Goal: Task Accomplishment & Management: Manage account settings

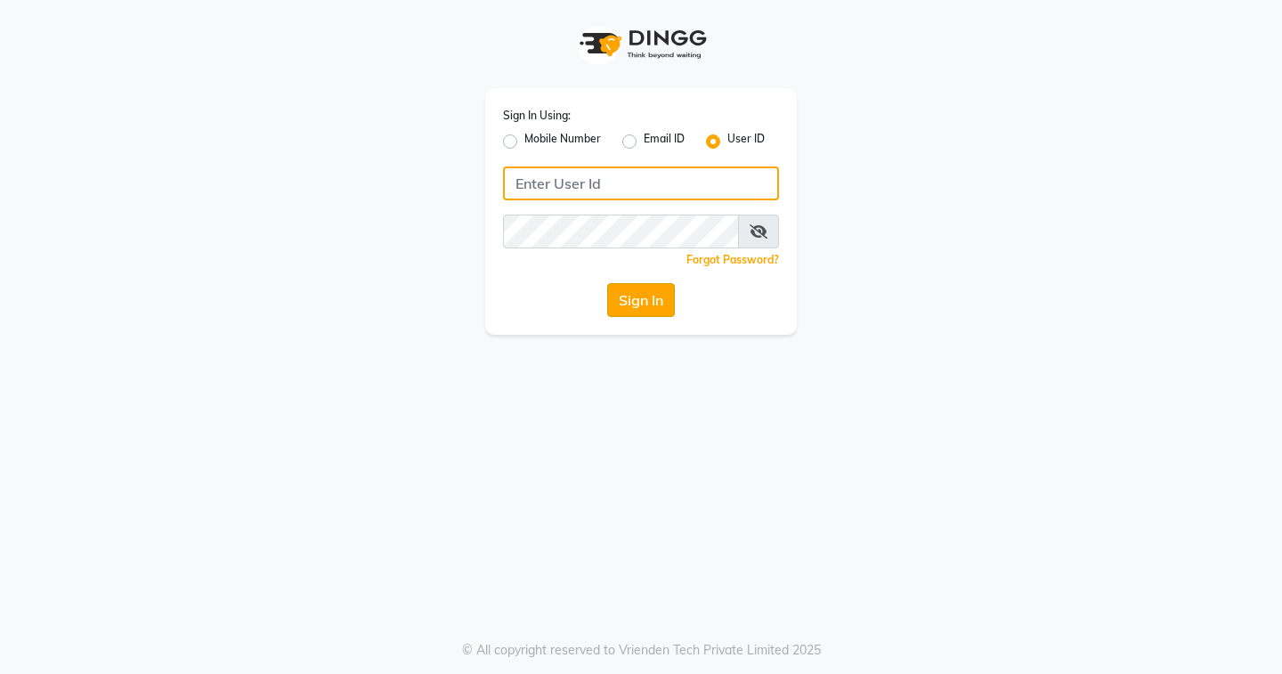
type input "EDONA"
click at [663, 310] on button "Sign In" at bounding box center [641, 300] width 68 height 34
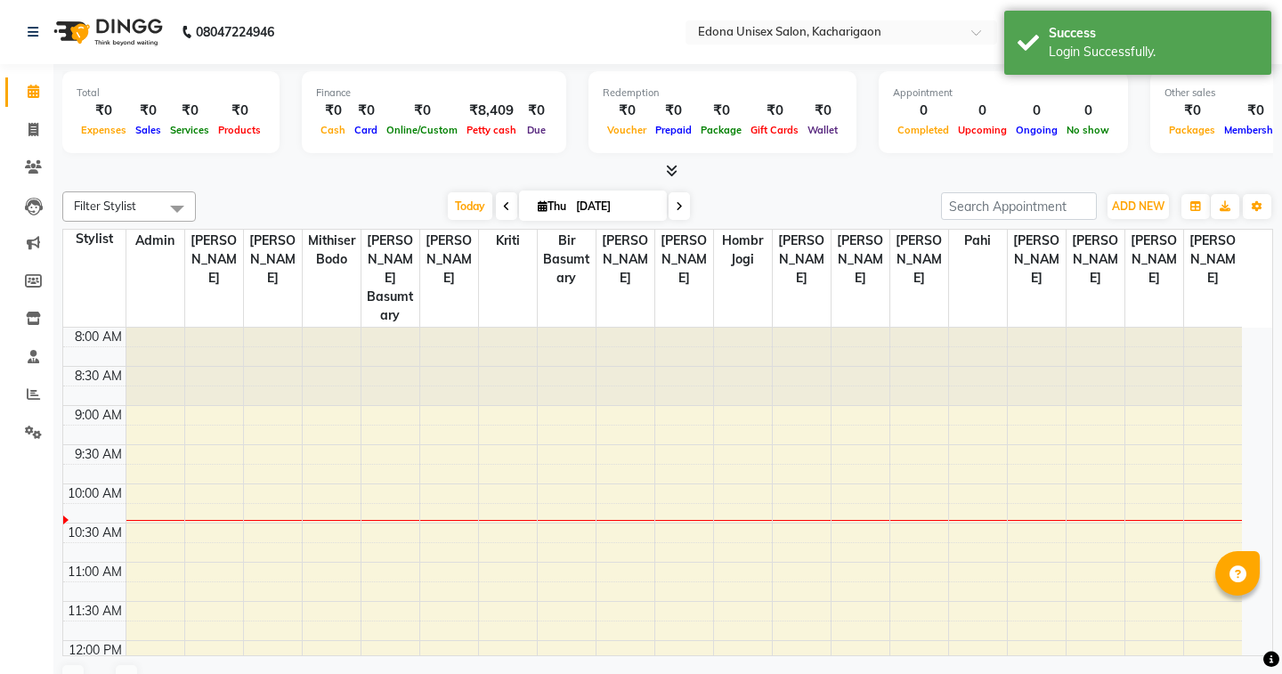
select select "en"
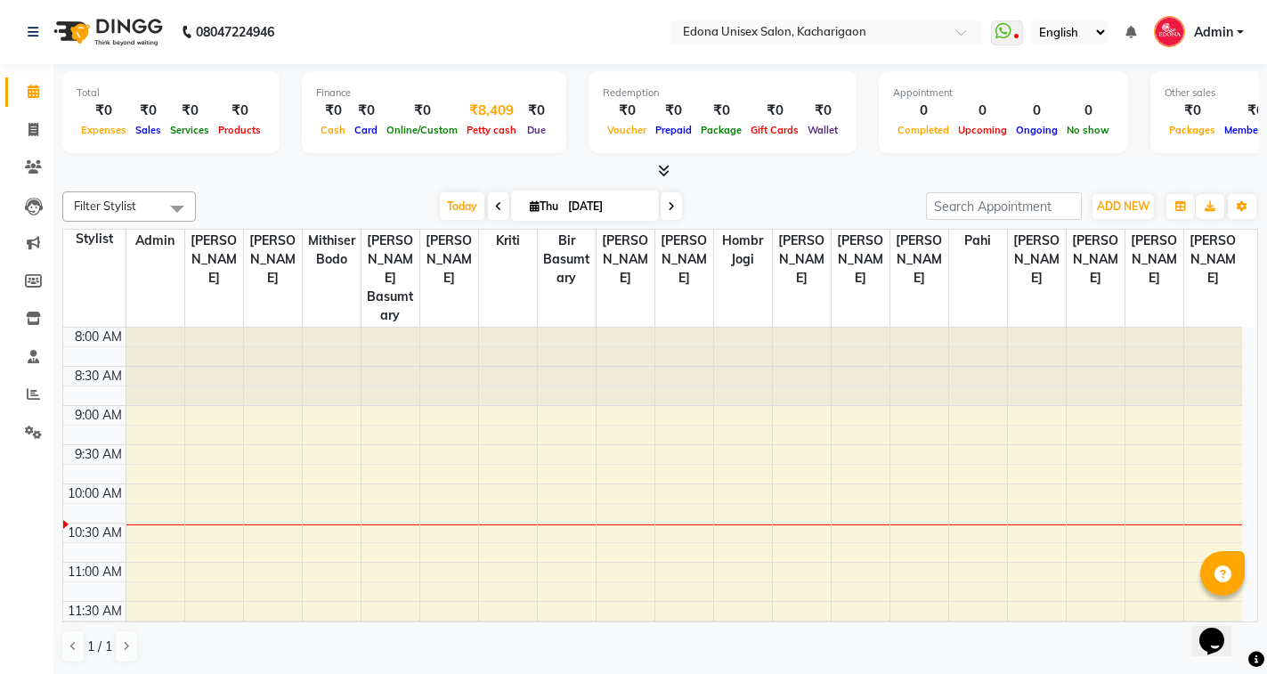
click at [479, 125] on span "Petty cash" at bounding box center [491, 130] width 59 height 12
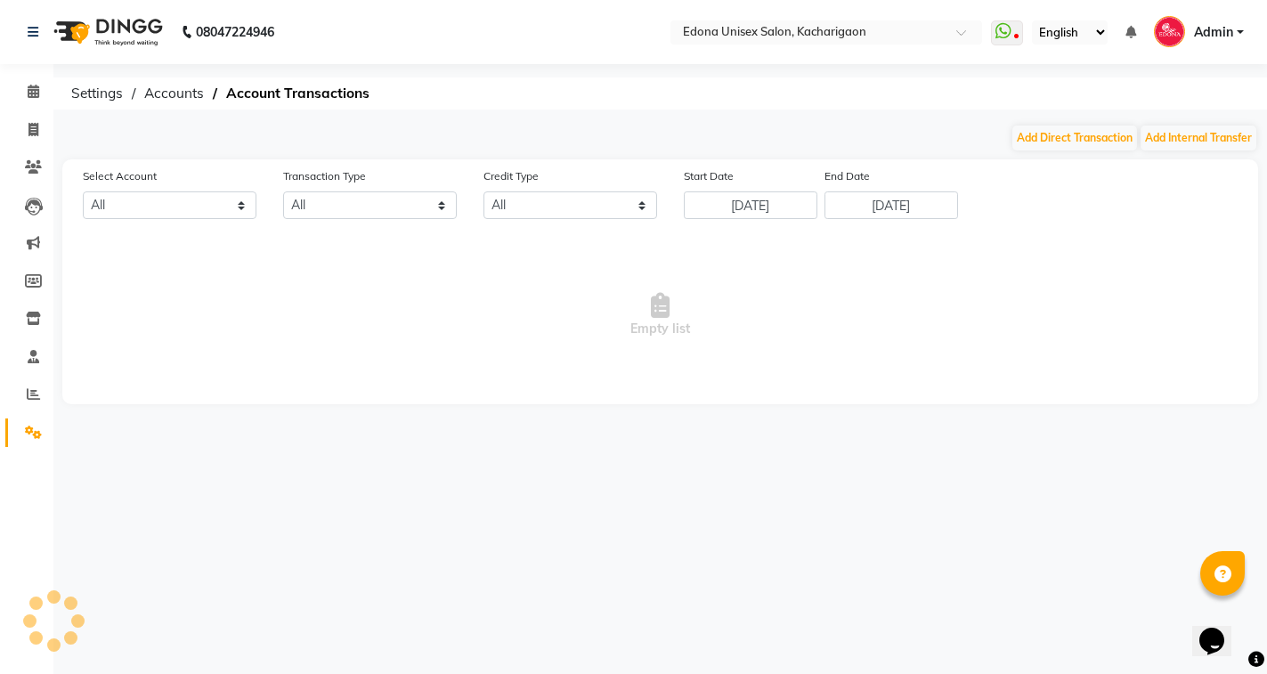
select select "4315"
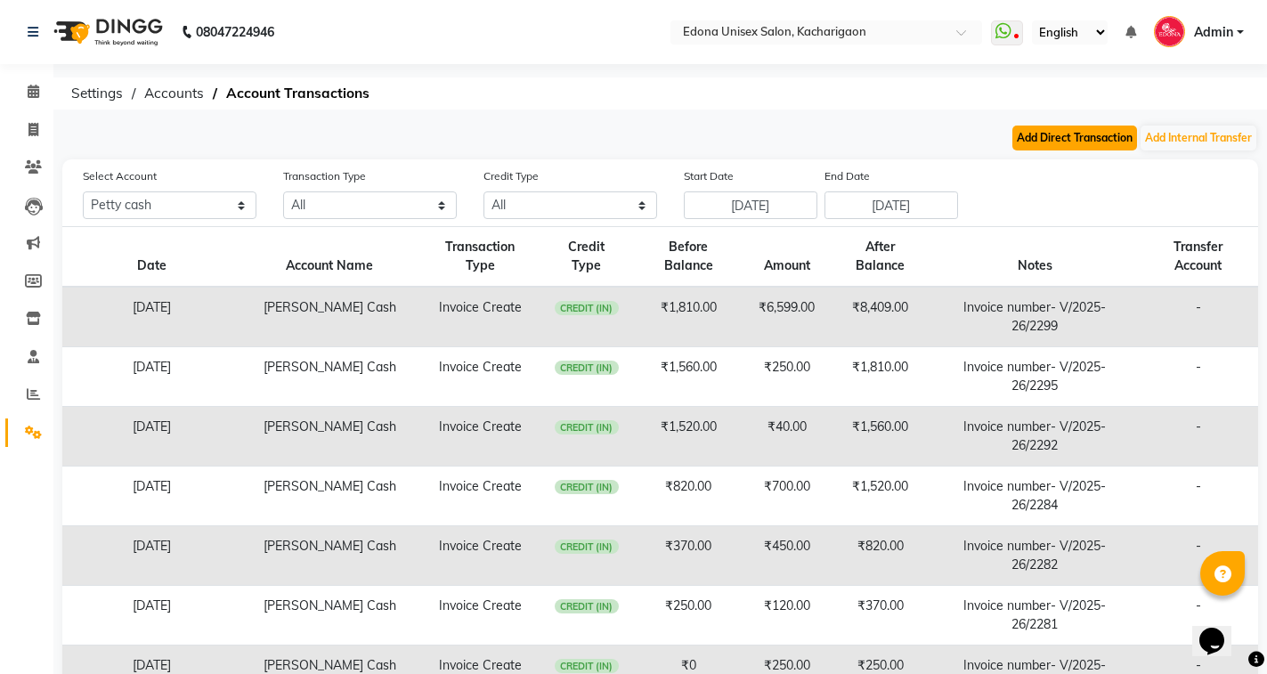
click at [1098, 132] on button "Add Direct Transaction" at bounding box center [1074, 138] width 125 height 25
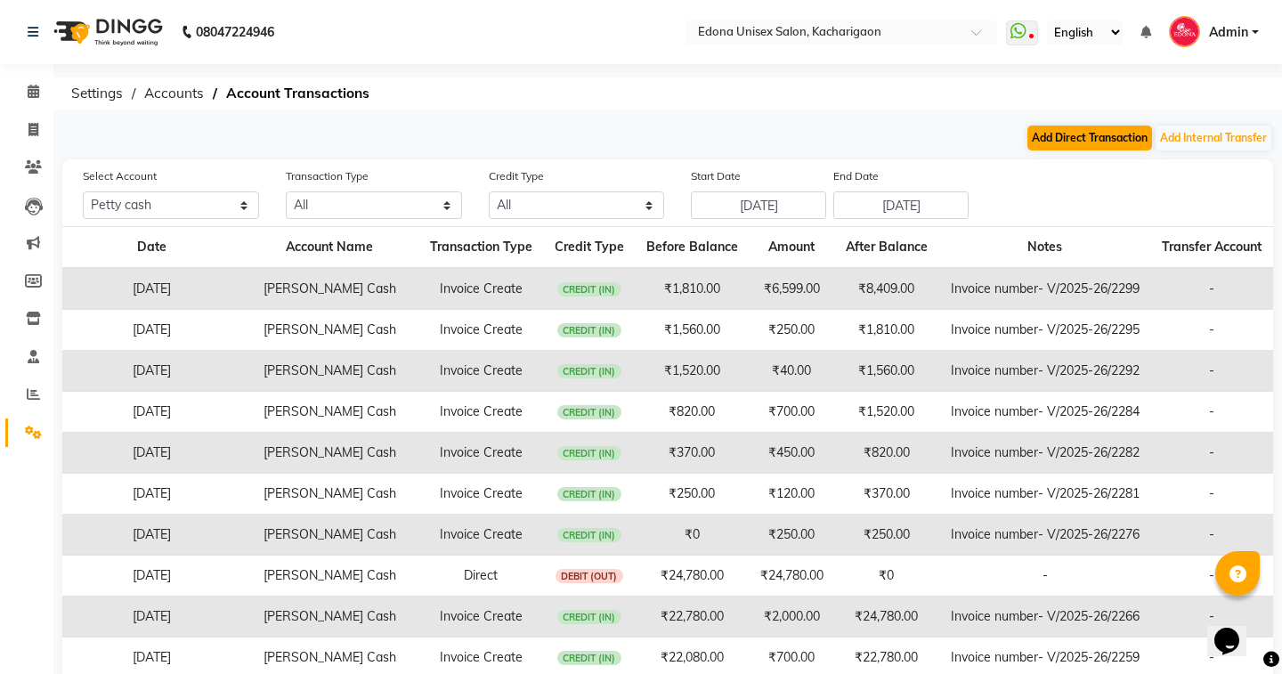
select select "direct"
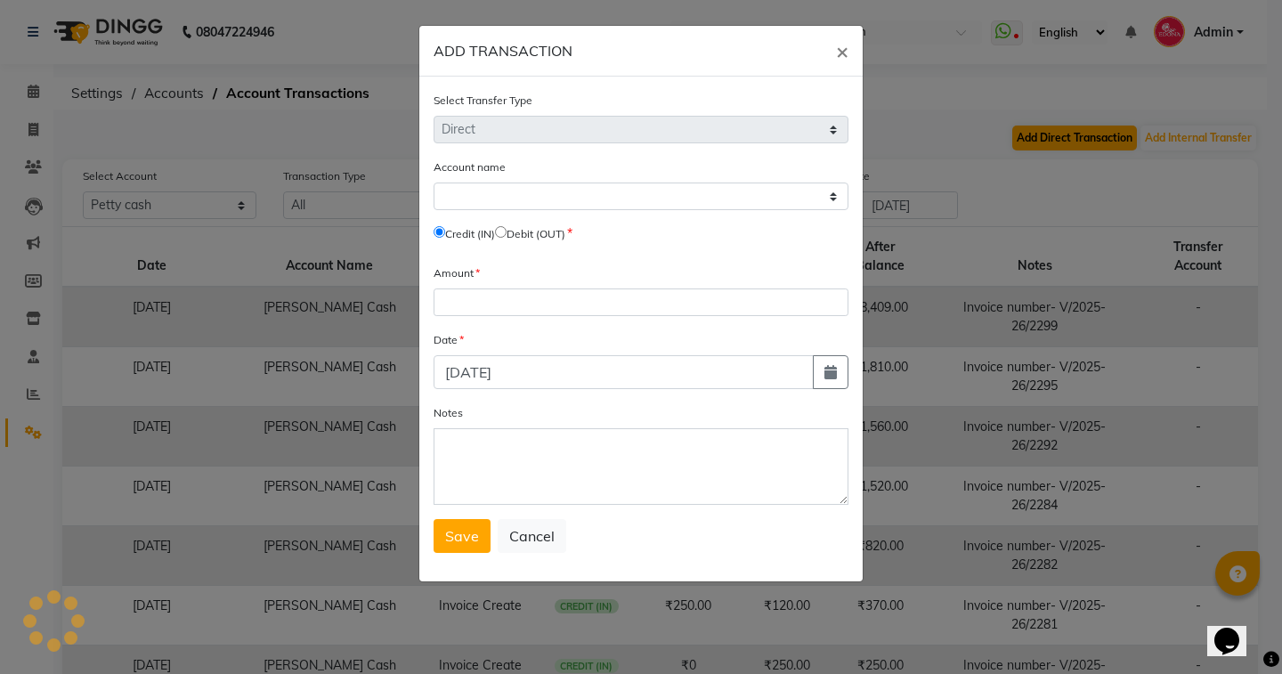
select select "4315"
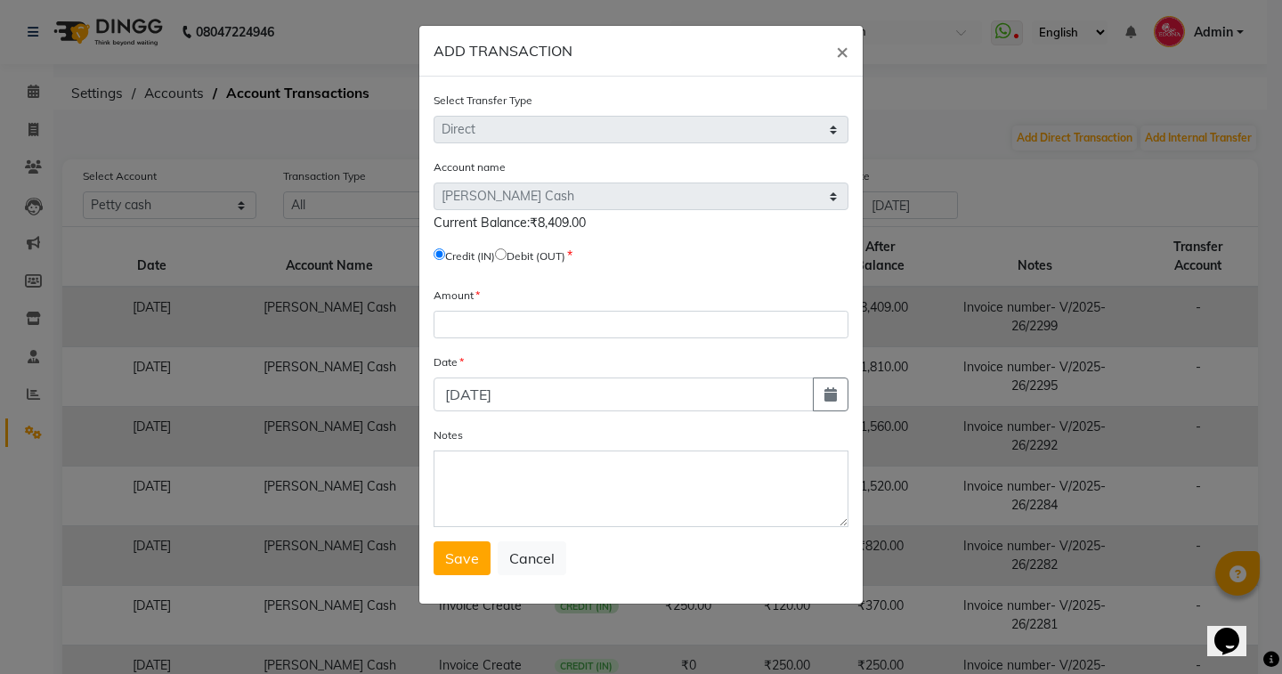
click at [509, 260] on span "Debit (OUT)" at bounding box center [530, 255] width 70 height 16
click at [506, 256] on input "radio" at bounding box center [501, 254] width 12 height 12
radio input "true"
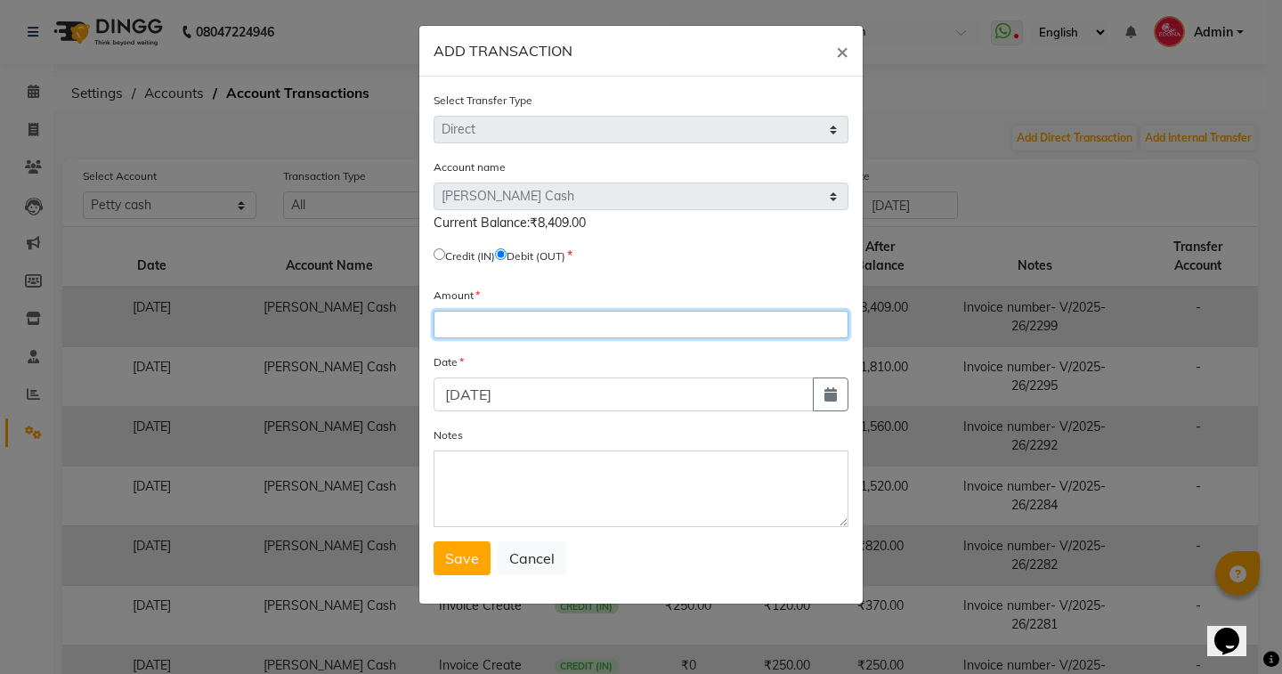
click at [533, 318] on input "number" at bounding box center [641, 325] width 415 height 28
type input "8409"
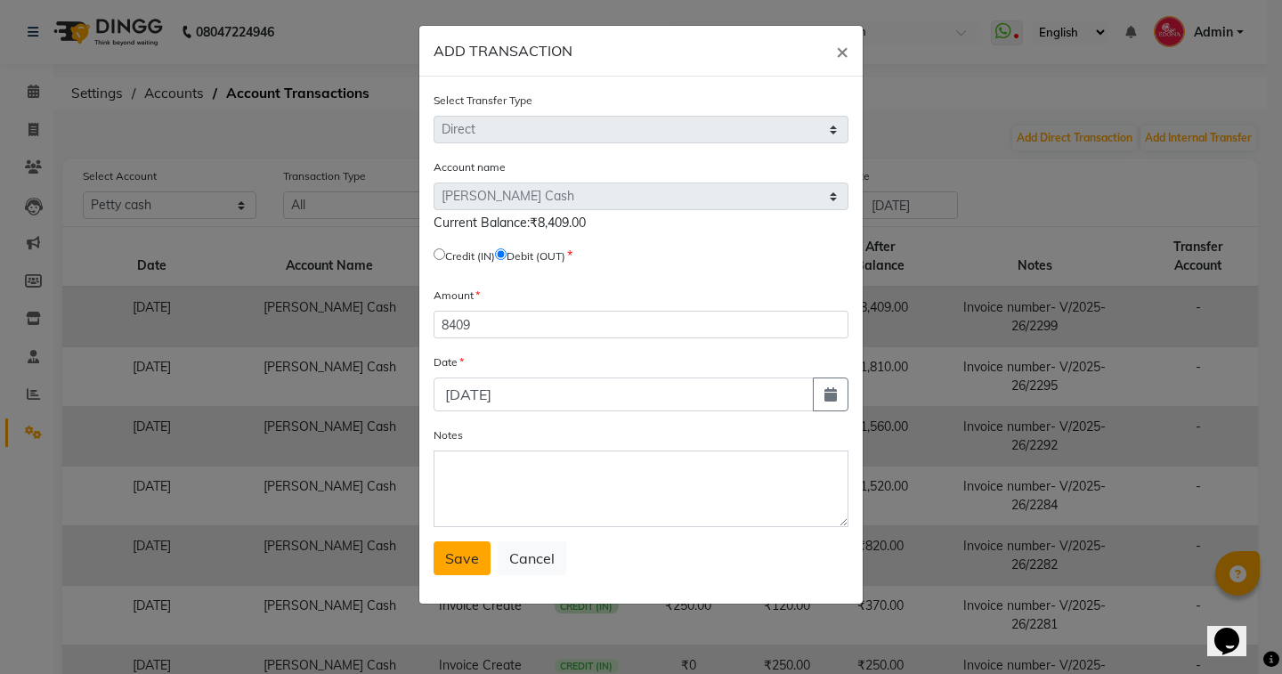
click at [463, 559] on span "Save" at bounding box center [462, 558] width 34 height 18
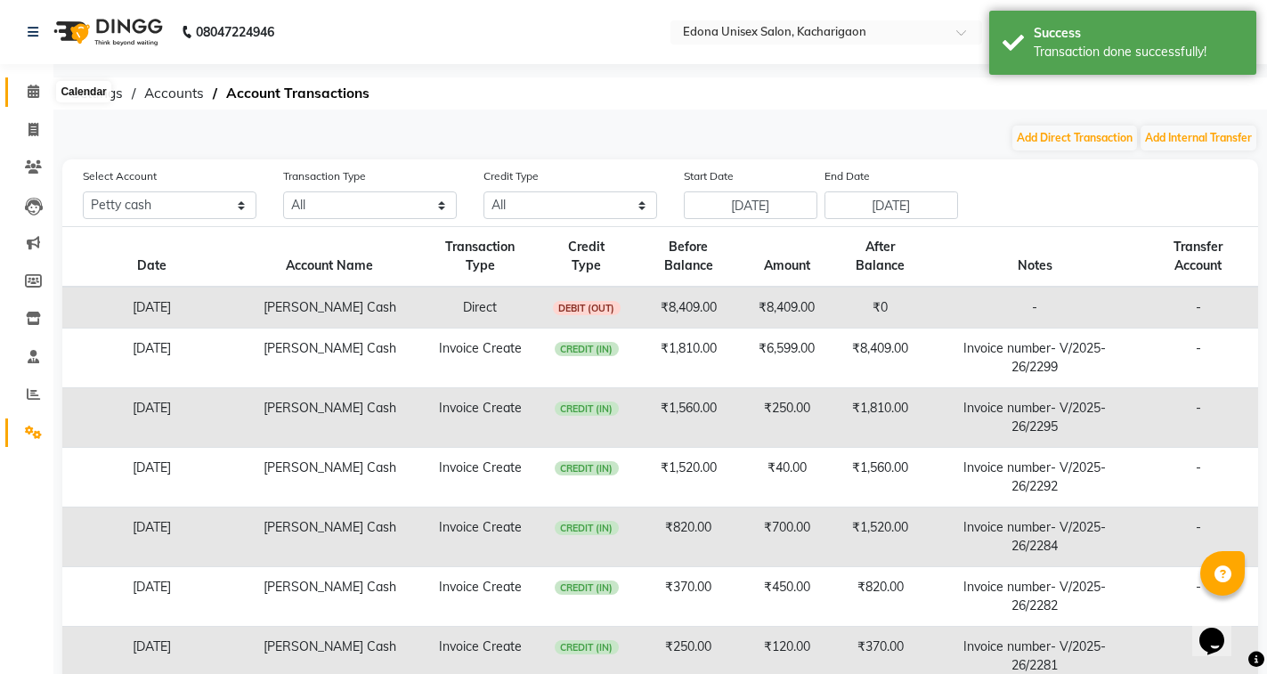
click at [25, 98] on span at bounding box center [33, 92] width 31 height 20
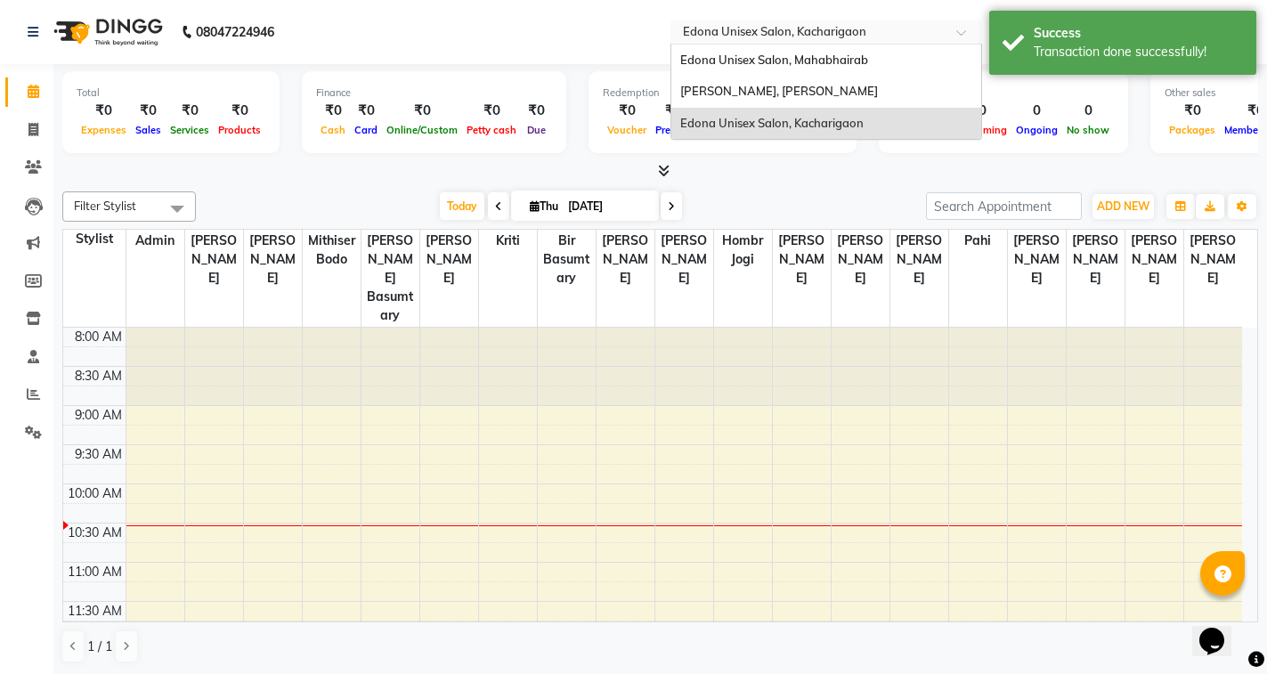
click at [790, 33] on input "text" at bounding box center [808, 34] width 258 height 18
click at [814, 61] on span "Edona Unisex Salon, Mahabhairab" at bounding box center [774, 60] width 188 height 14
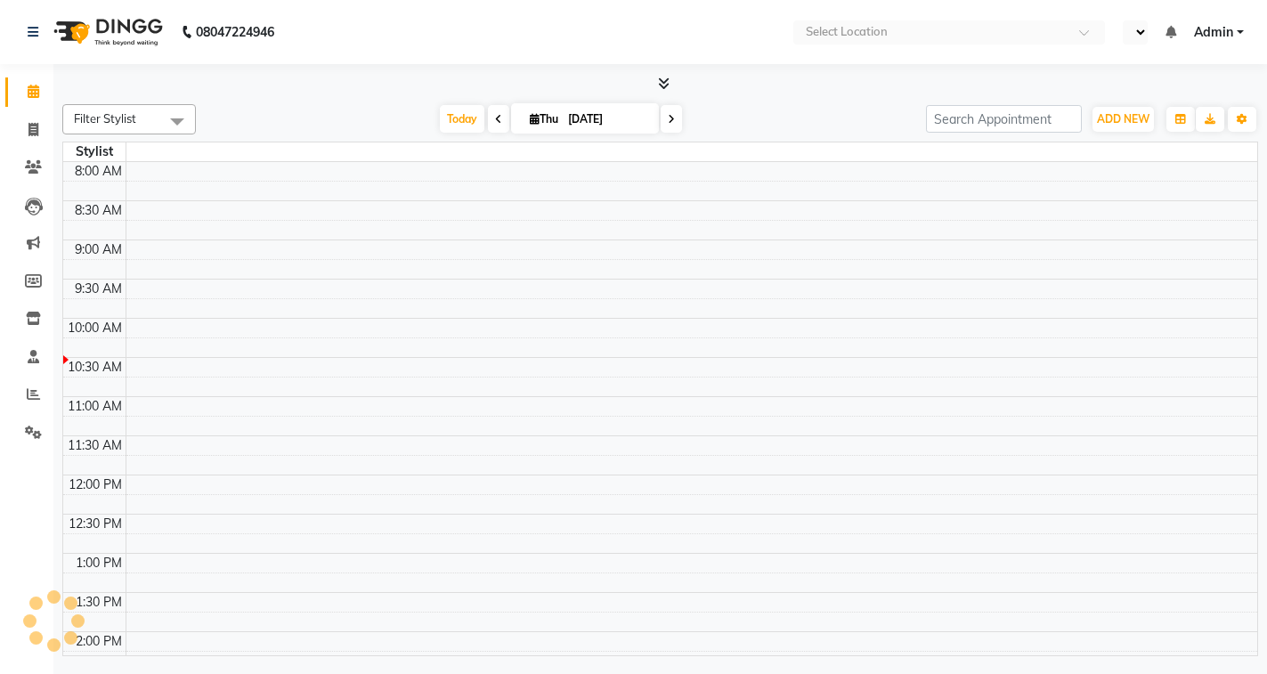
select select "en"
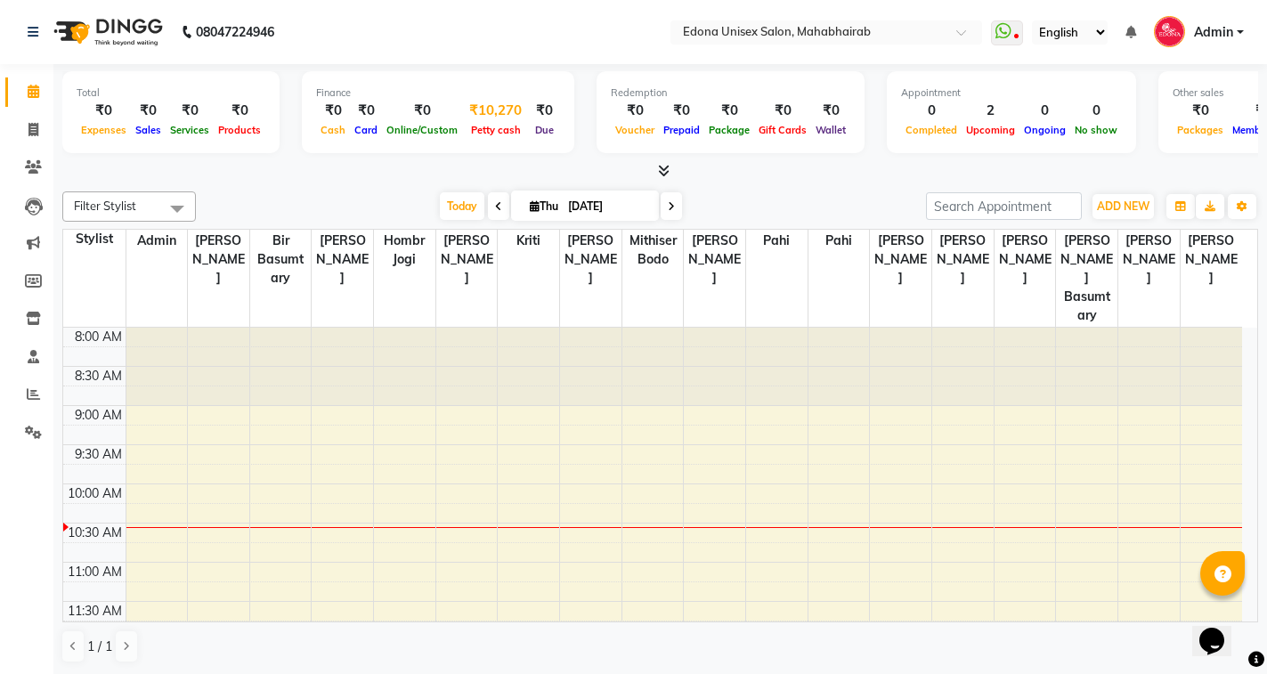
click at [497, 117] on div "₹10,270" at bounding box center [495, 111] width 67 height 20
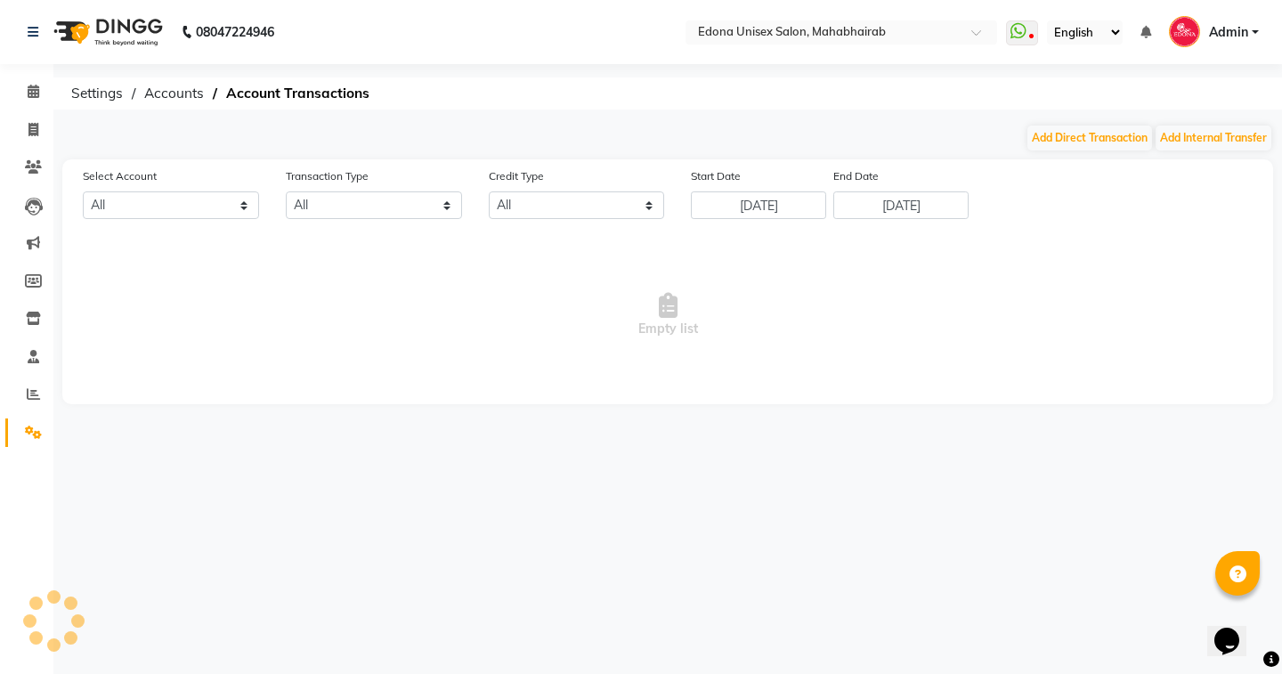
select select "4319"
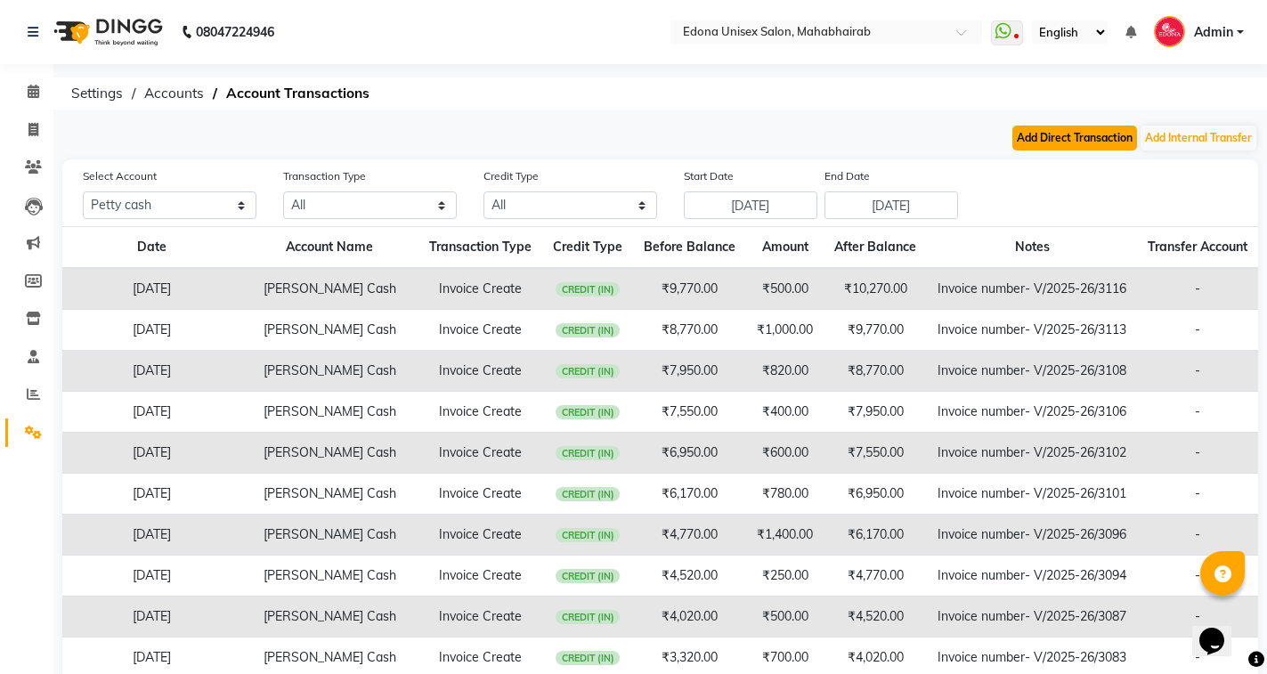
click at [1060, 141] on button "Add Direct Transaction" at bounding box center [1074, 138] width 125 height 25
select select "direct"
select select "4319"
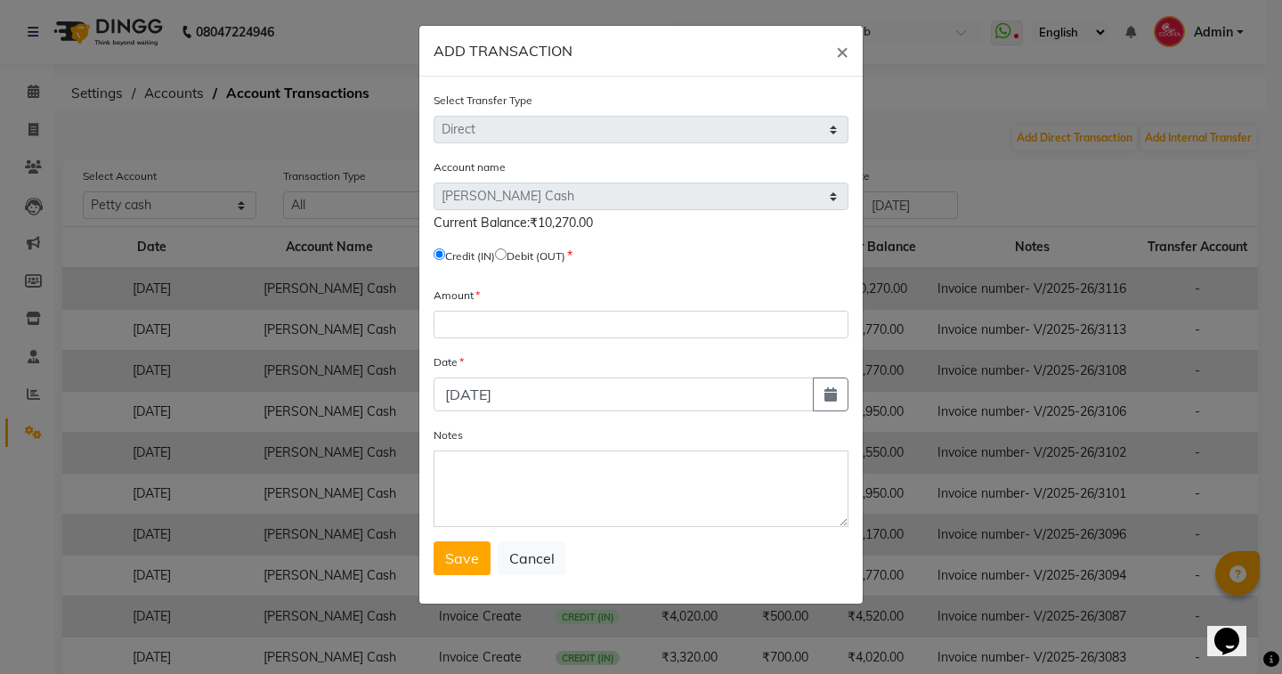
click at [519, 255] on label "Debit (OUT)" at bounding box center [536, 256] width 59 height 16
click at [507, 257] on input "radio" at bounding box center [501, 254] width 12 height 12
radio input "true"
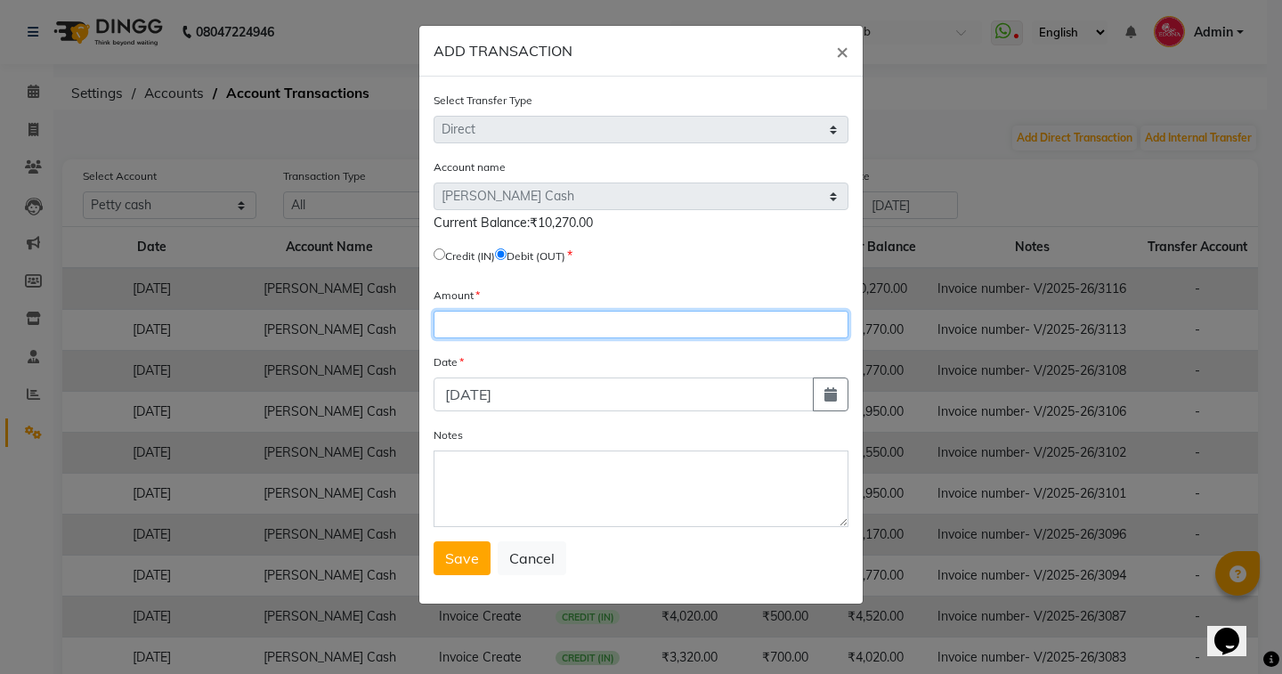
click at [503, 320] on input "number" at bounding box center [641, 325] width 415 height 28
type input "10270"
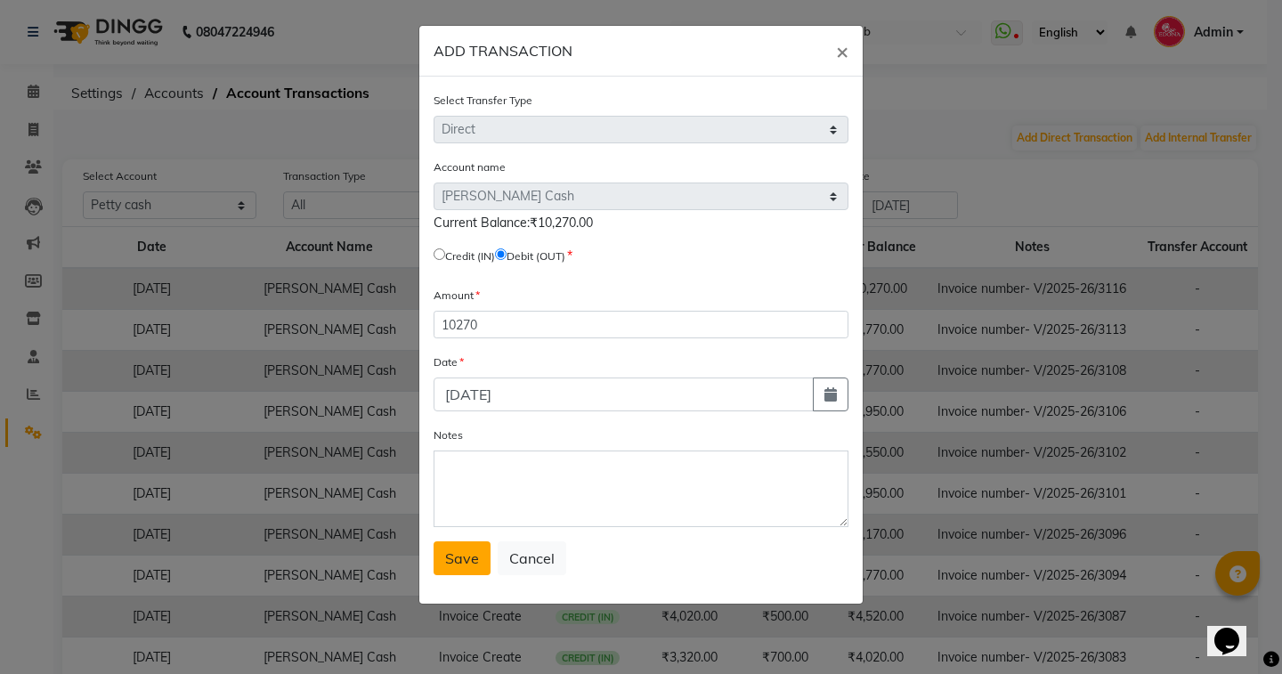
click at [463, 563] on span "Save" at bounding box center [462, 558] width 34 height 18
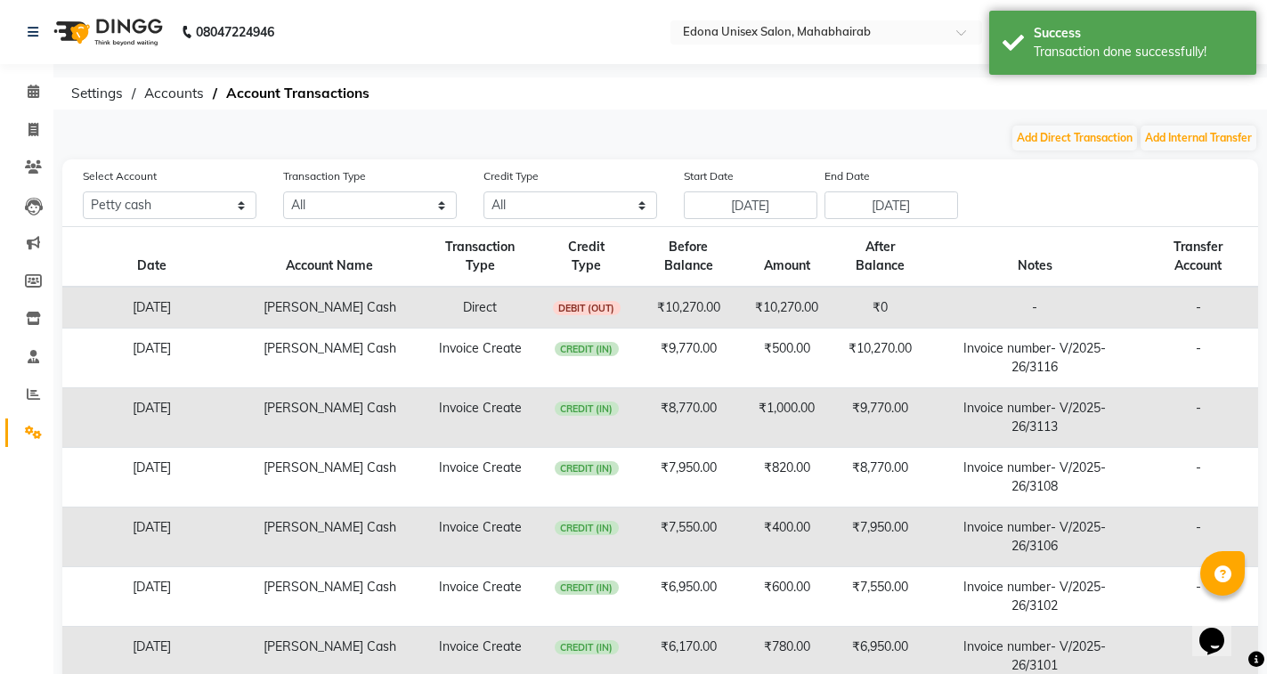
click at [554, 121] on div "08047224946 Select Location × Edona Unisex Salon, Mahabhairab WhatsApp Status ✕…" at bounding box center [633, 472] width 1267 height 944
click at [789, 40] on input "text" at bounding box center [808, 34] width 258 height 18
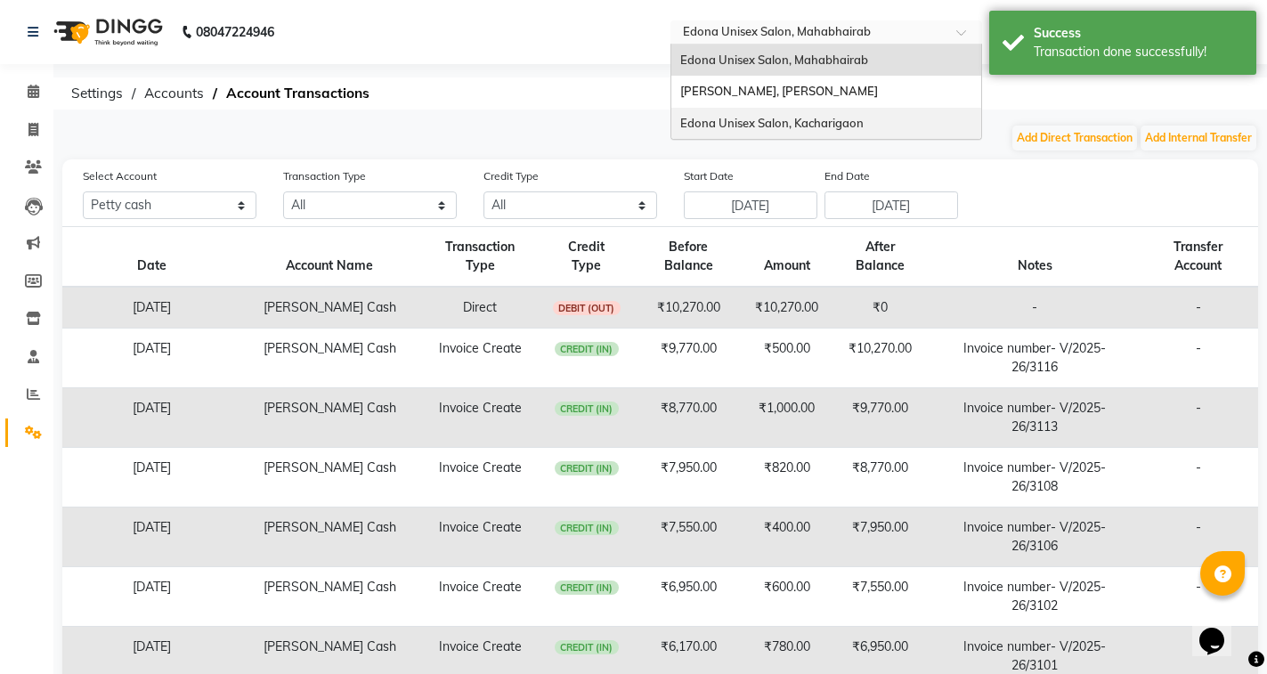
click at [824, 128] on span "Edona Unisex Salon, Kacharigaon" at bounding box center [771, 123] width 183 height 14
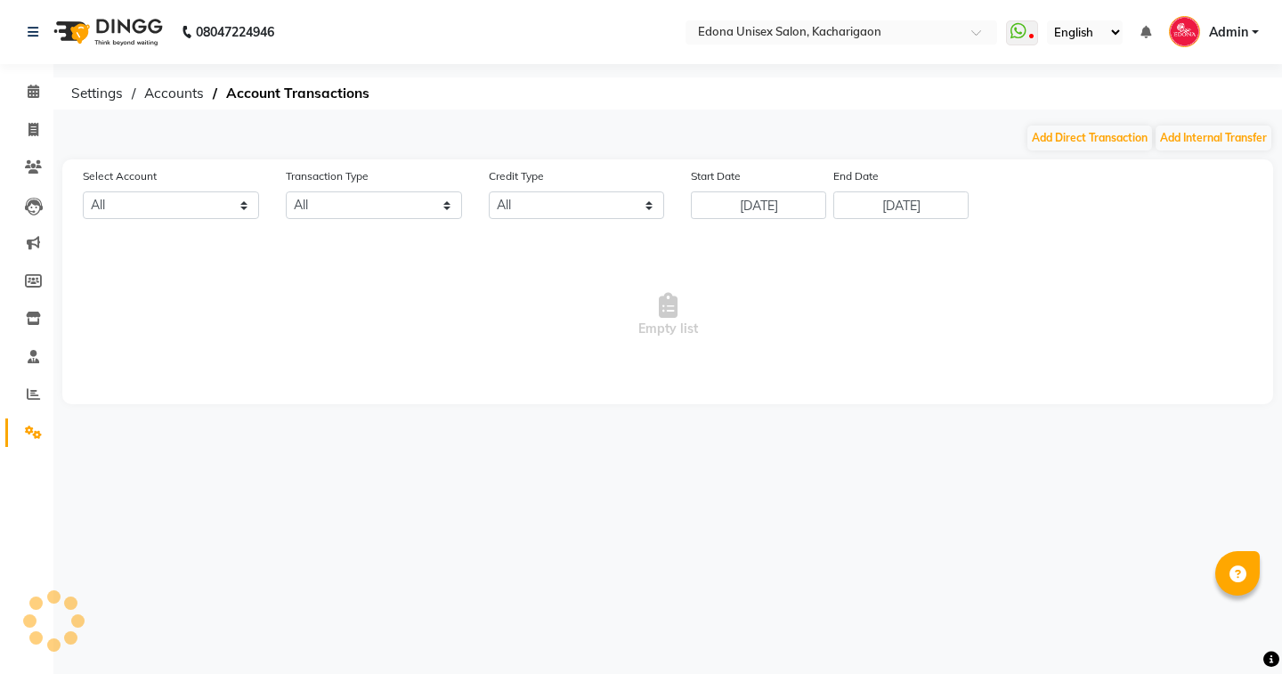
select select "en"
click at [30, 85] on icon at bounding box center [34, 91] width 12 height 13
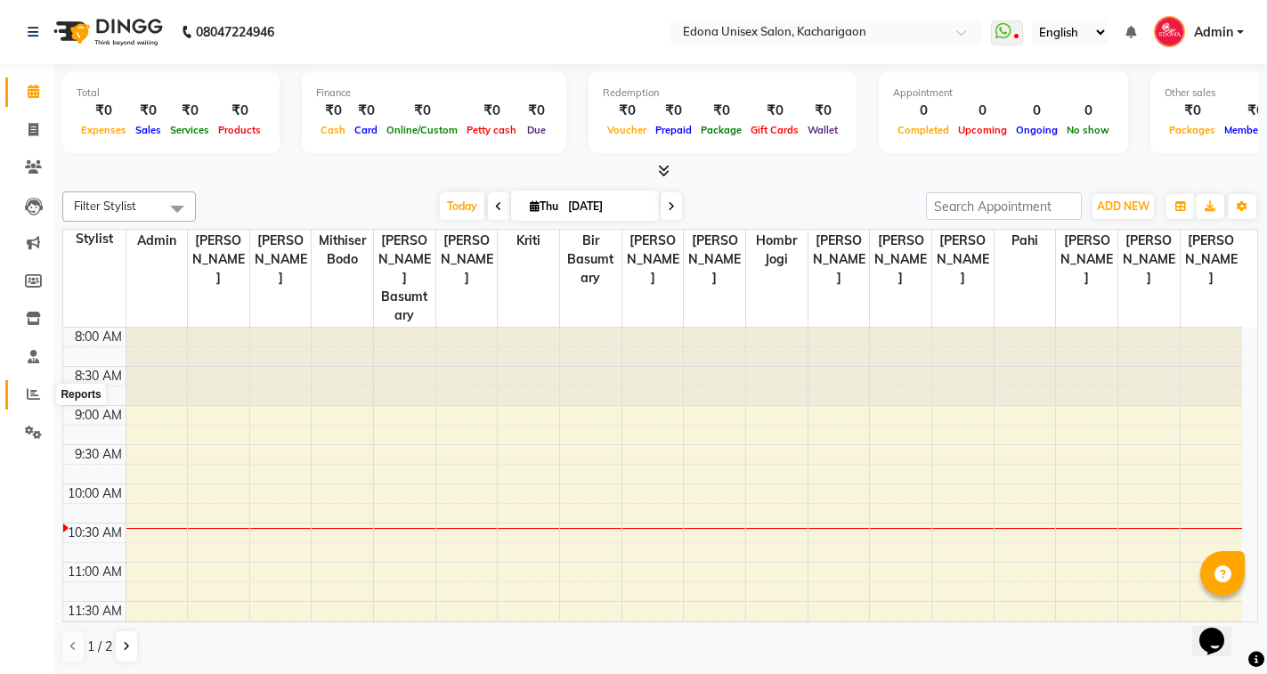
click at [39, 399] on icon at bounding box center [33, 393] width 13 height 13
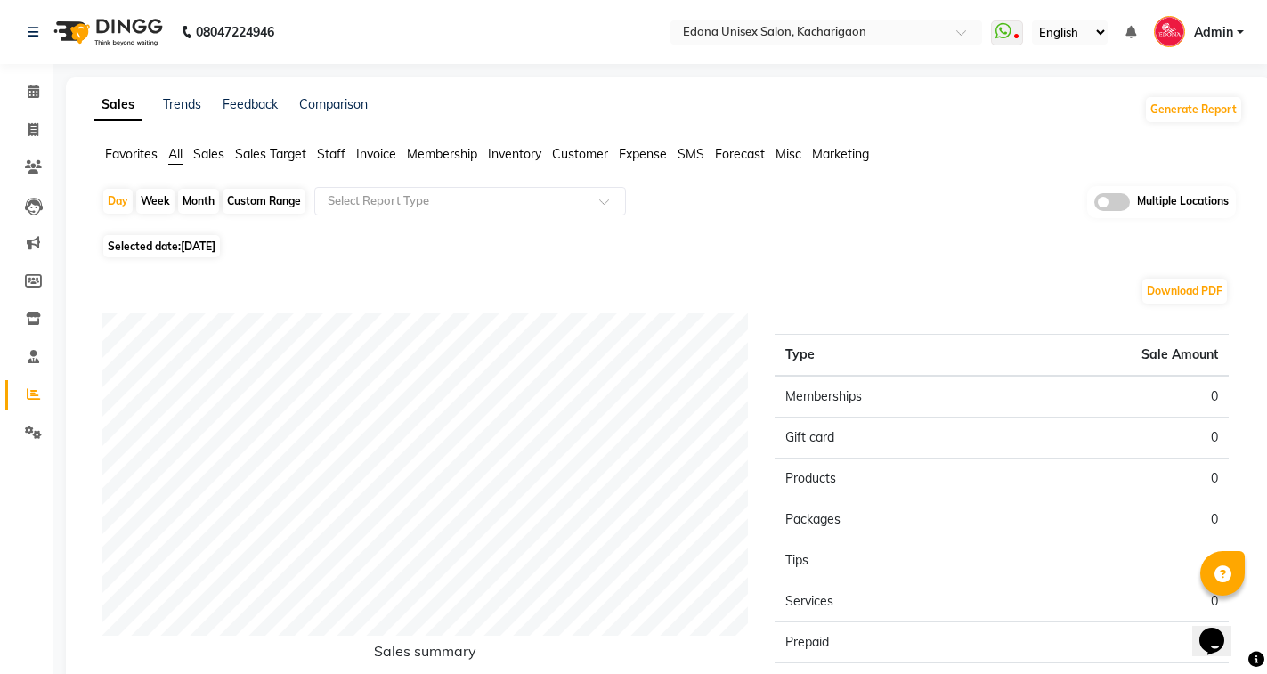
click at [214, 158] on span "Sales" at bounding box center [208, 154] width 31 height 16
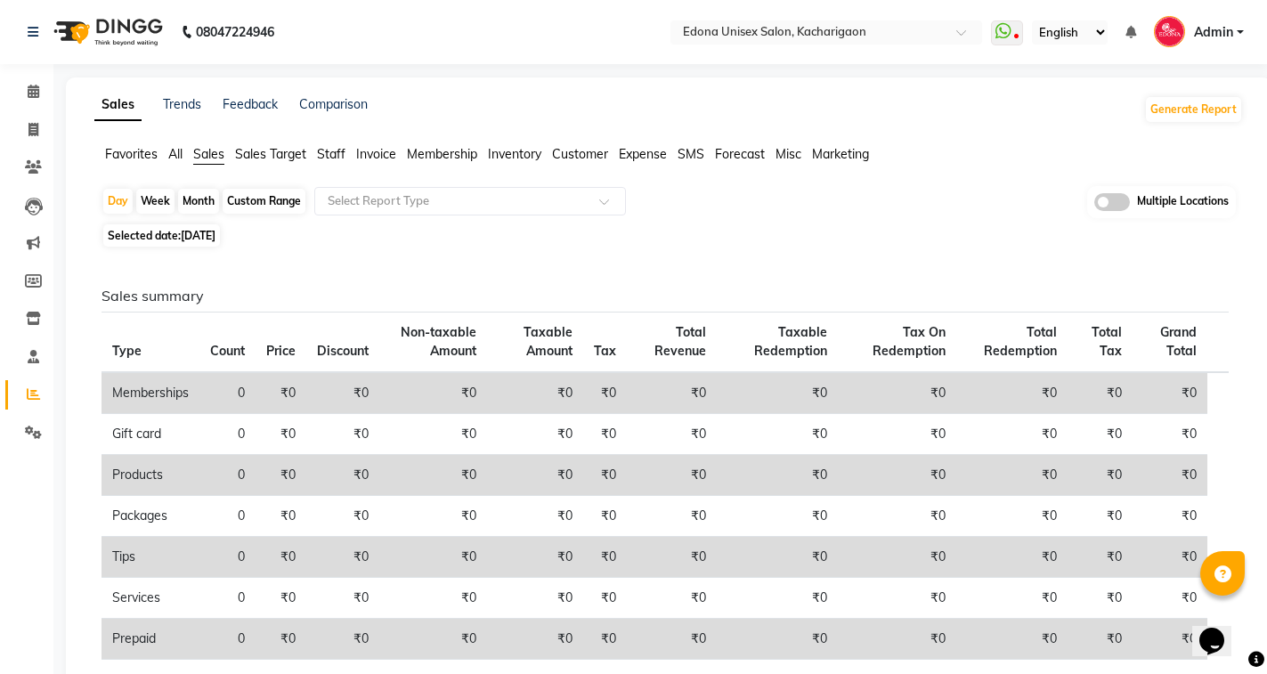
click at [218, 244] on span "Selected date: 04-09-2025" at bounding box center [161, 235] width 117 height 22
select select "9"
select select "2025"
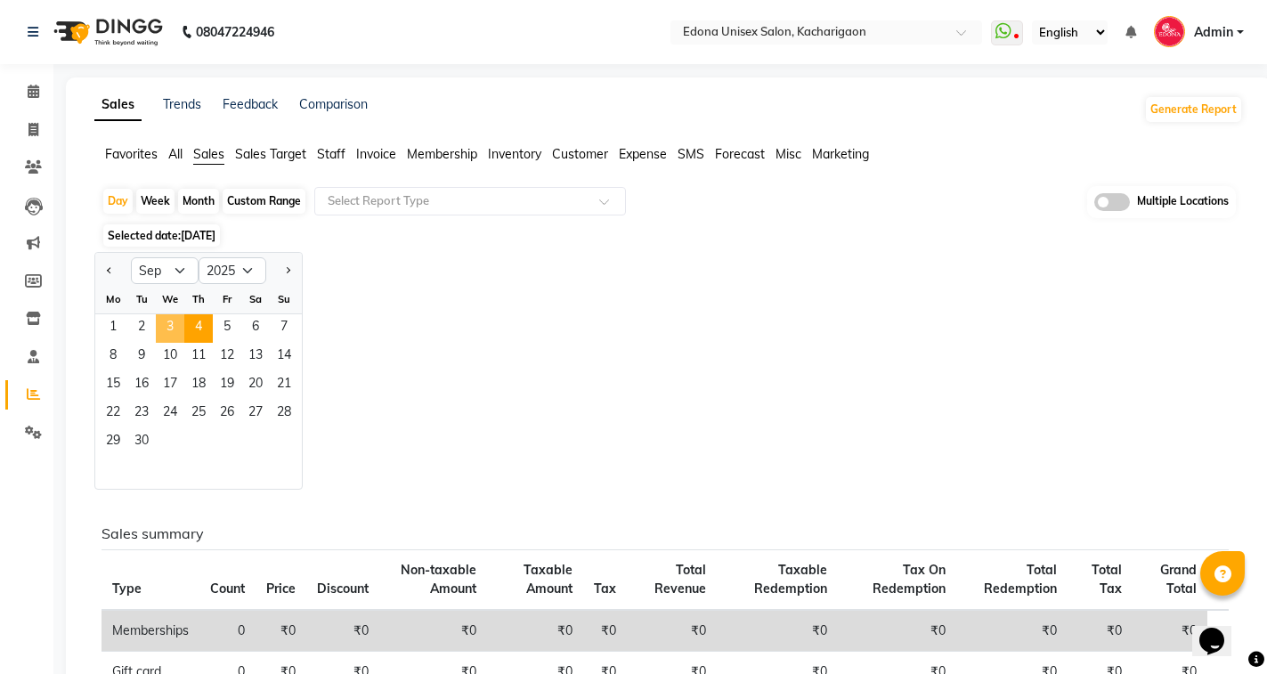
click at [179, 324] on span "3" at bounding box center [170, 328] width 28 height 28
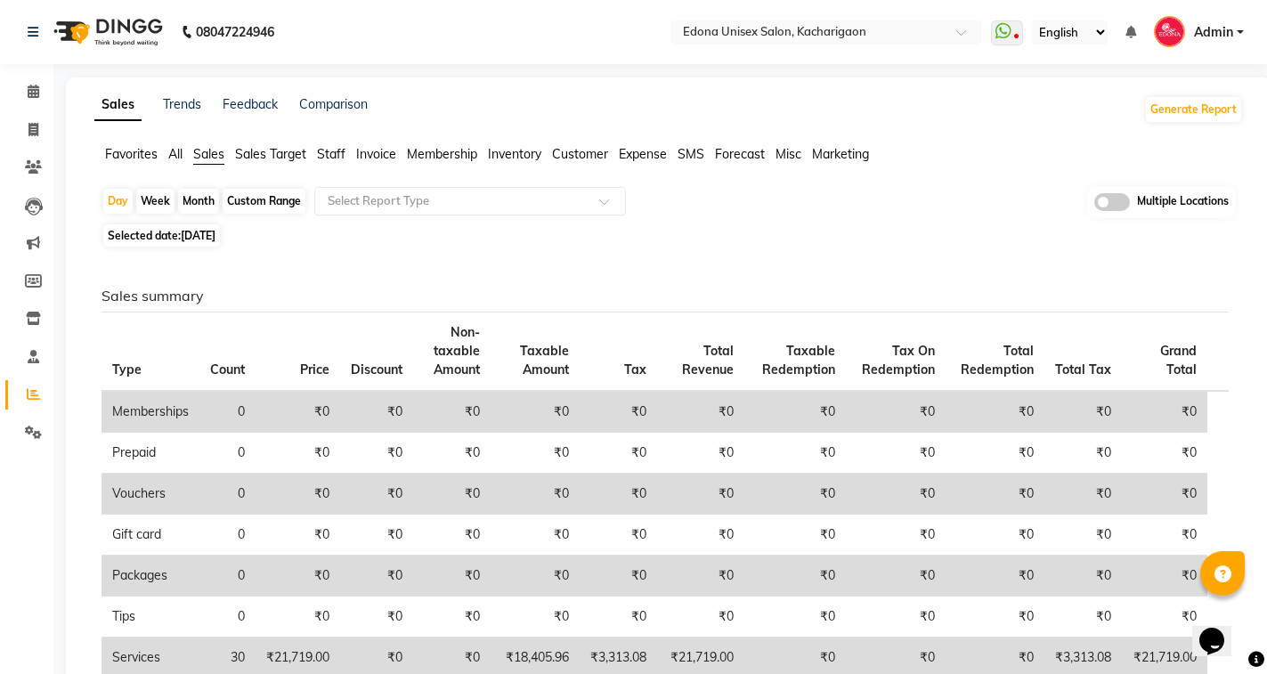
click at [491, 282] on div "Sales summary Type Count Price Discount Non-taxable Amount Taxable Amount Tax T…" at bounding box center [664, 643] width 1155 height 783
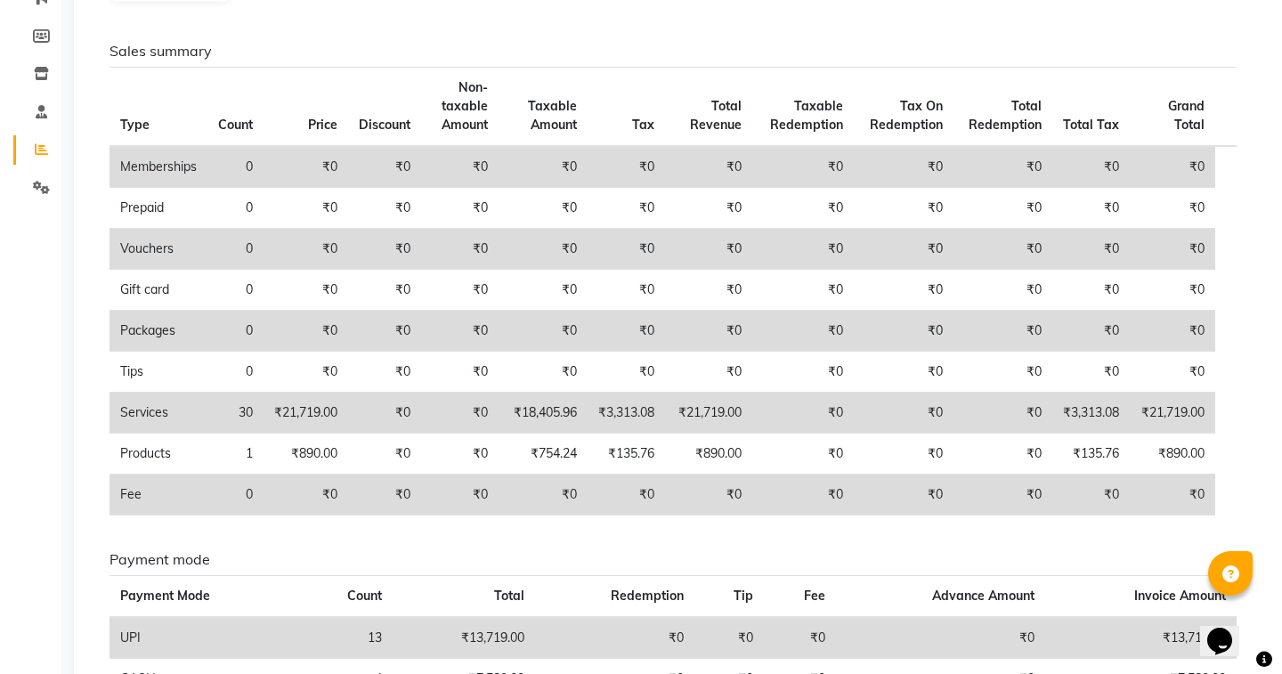
scroll to position [356, 0]
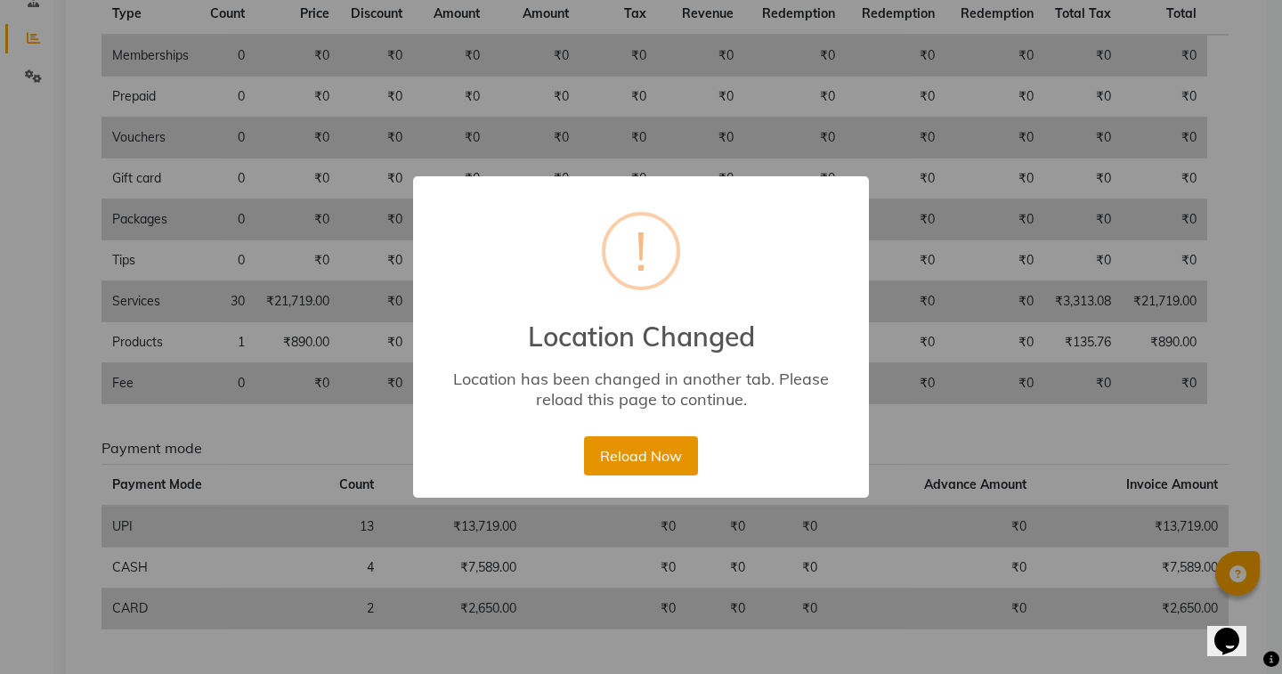
click at [642, 458] on button "Reload Now" at bounding box center [640, 455] width 113 height 39
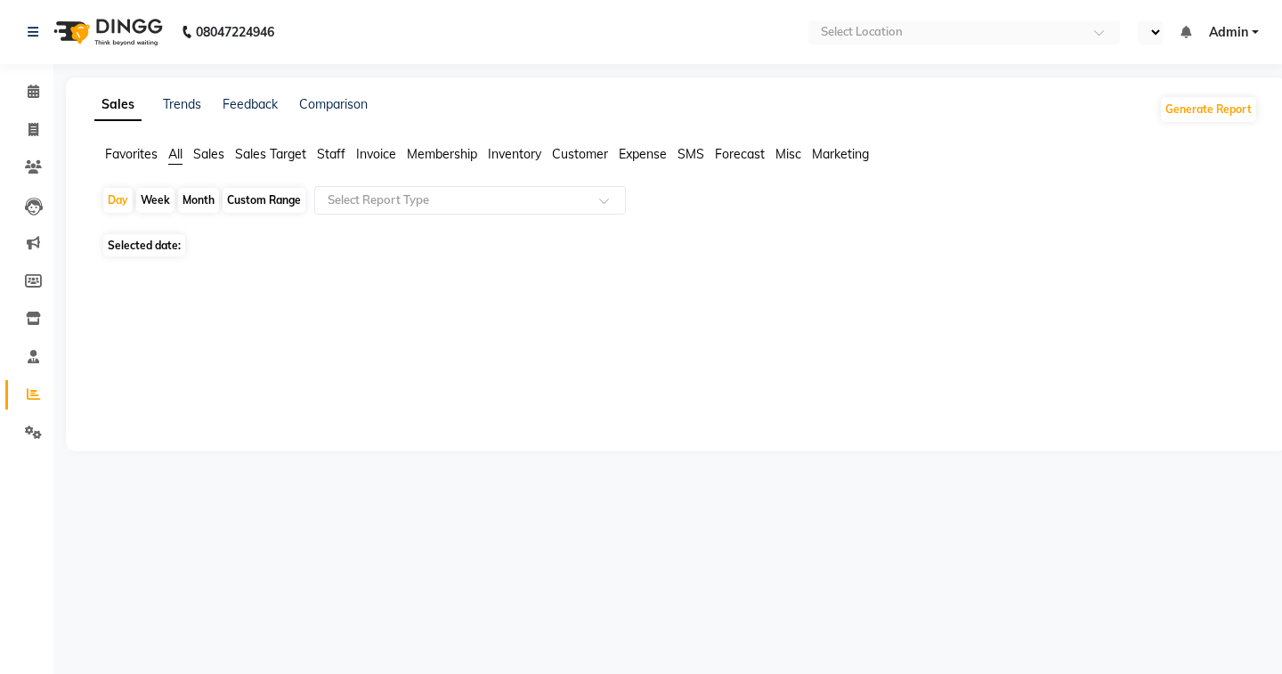
select select "en"
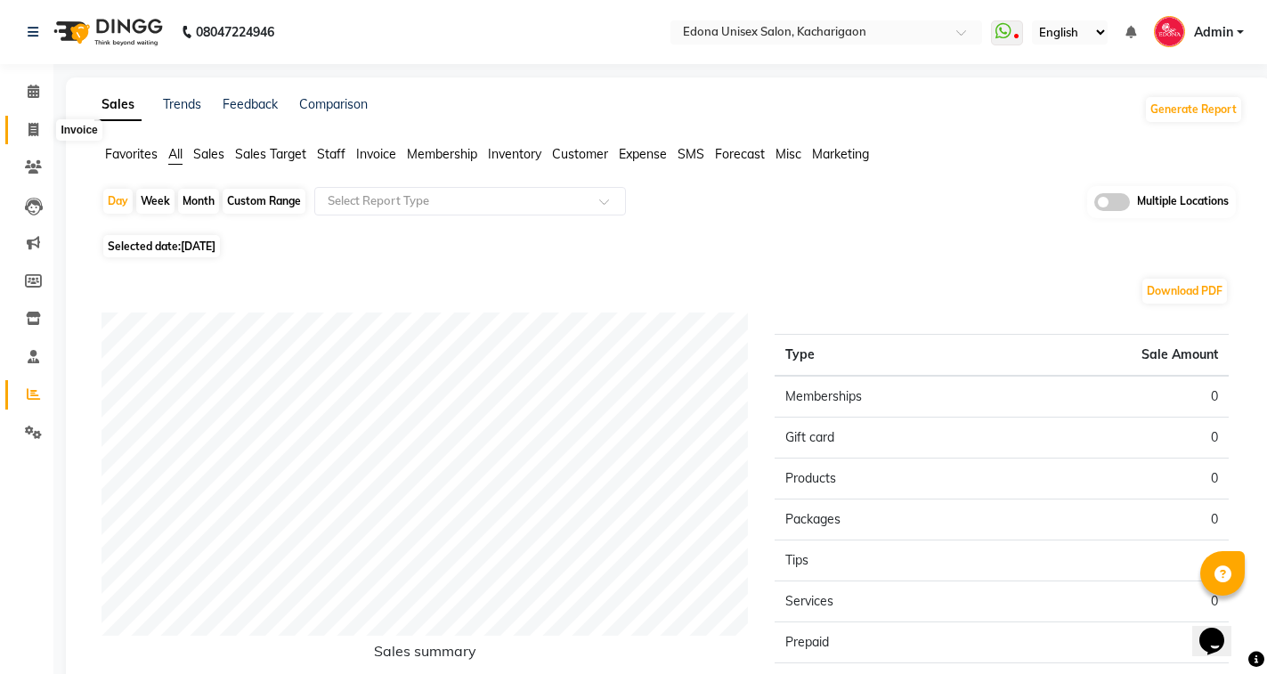
click at [34, 130] on icon at bounding box center [33, 129] width 10 height 13
select select "service"
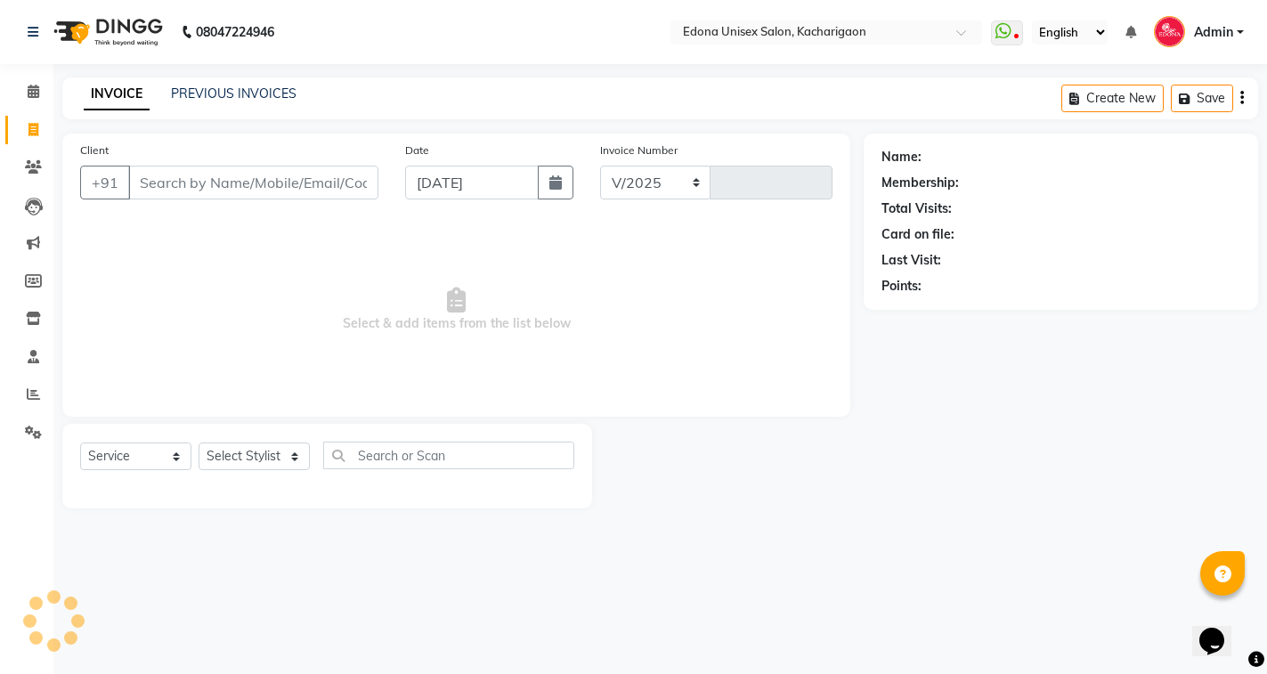
select select "5389"
type input "2301"
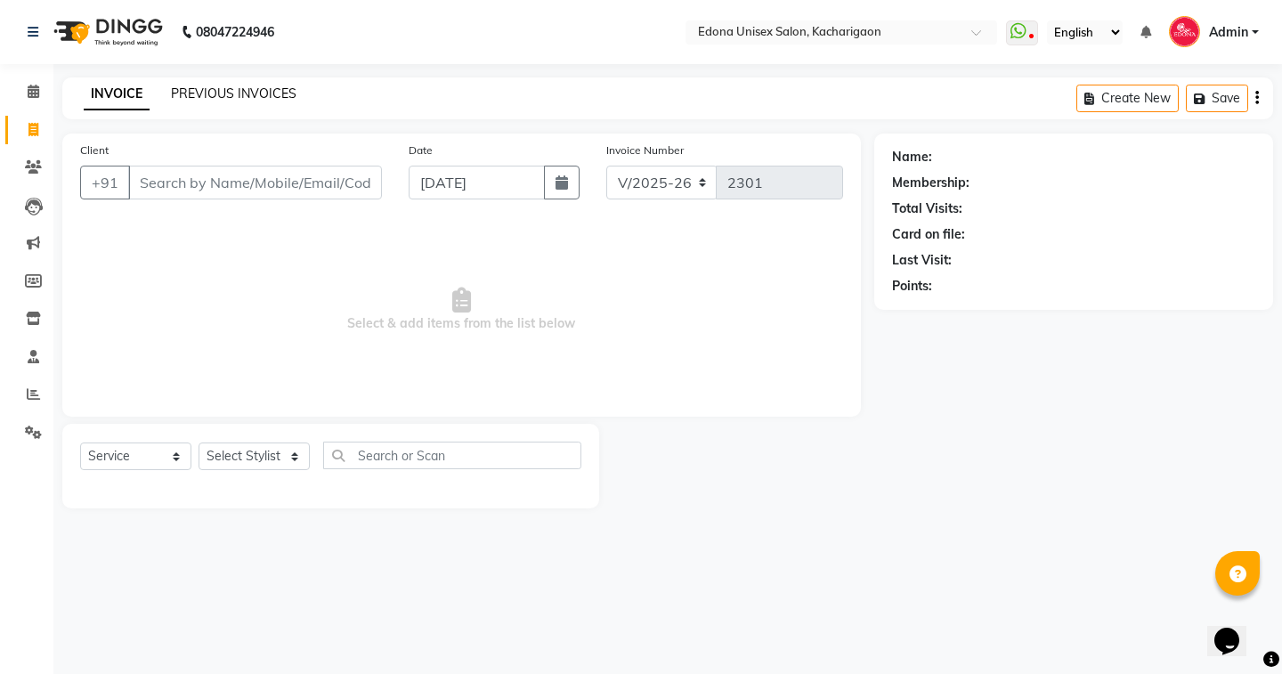
click at [223, 95] on link "PREVIOUS INVOICES" at bounding box center [234, 93] width 126 height 16
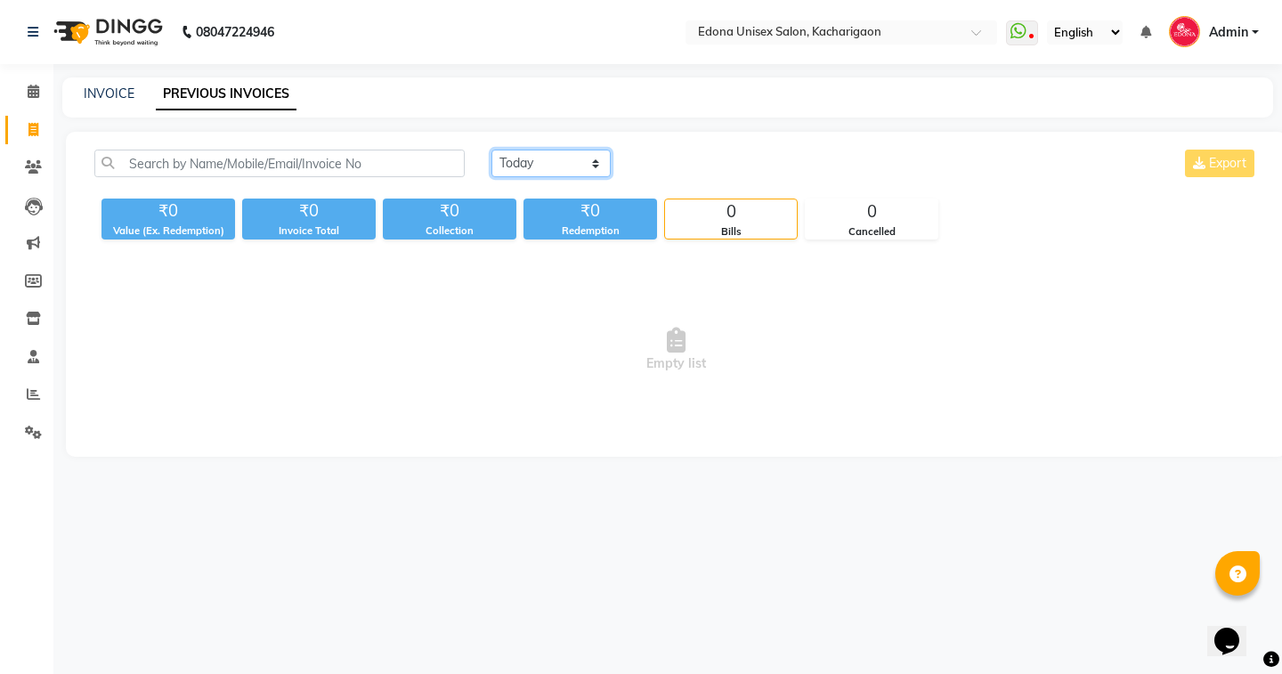
click at [548, 164] on select "Today Yesterday Custom Range" at bounding box center [550, 164] width 119 height 28
select select "yesterday"
click at [491, 150] on select "Today Yesterday Custom Range" at bounding box center [550, 164] width 119 height 28
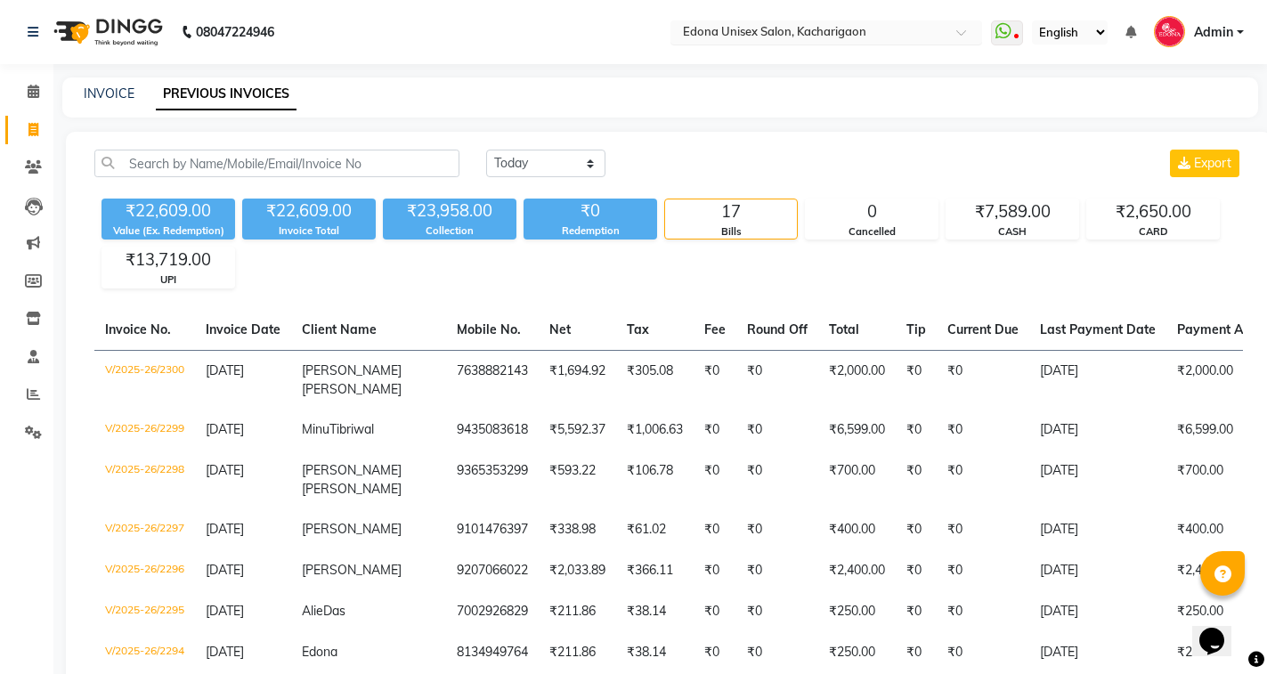
click at [742, 23] on div "× Edona Unisex Salon, Kacharigaon" at bounding box center [774, 32] width 183 height 18
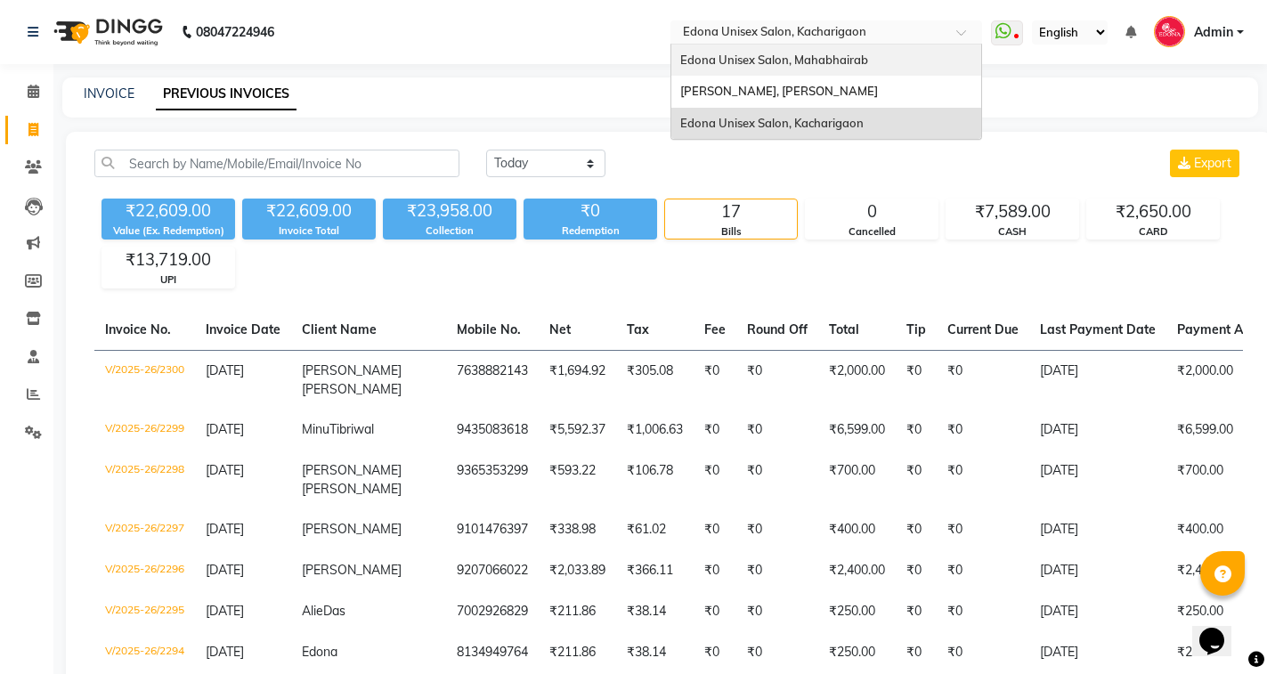
click at [786, 64] on span "Edona Unisex Salon, Mahabhairab" at bounding box center [774, 60] width 188 height 14
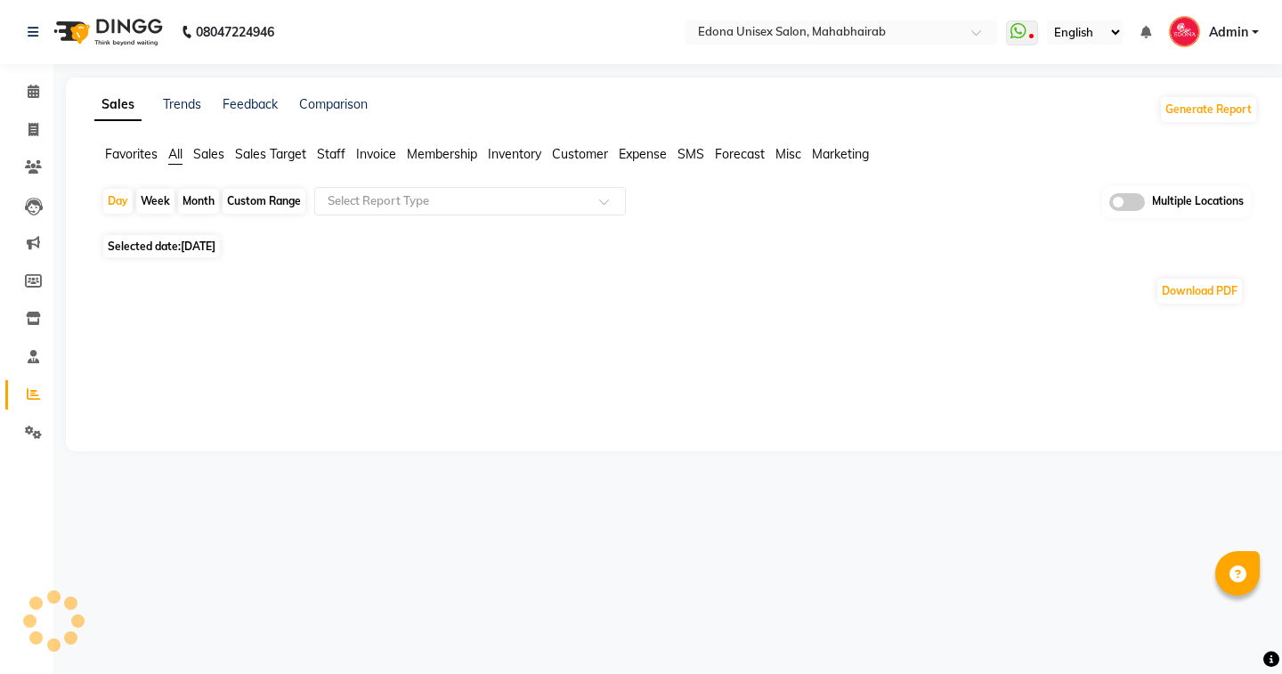
select select "en"
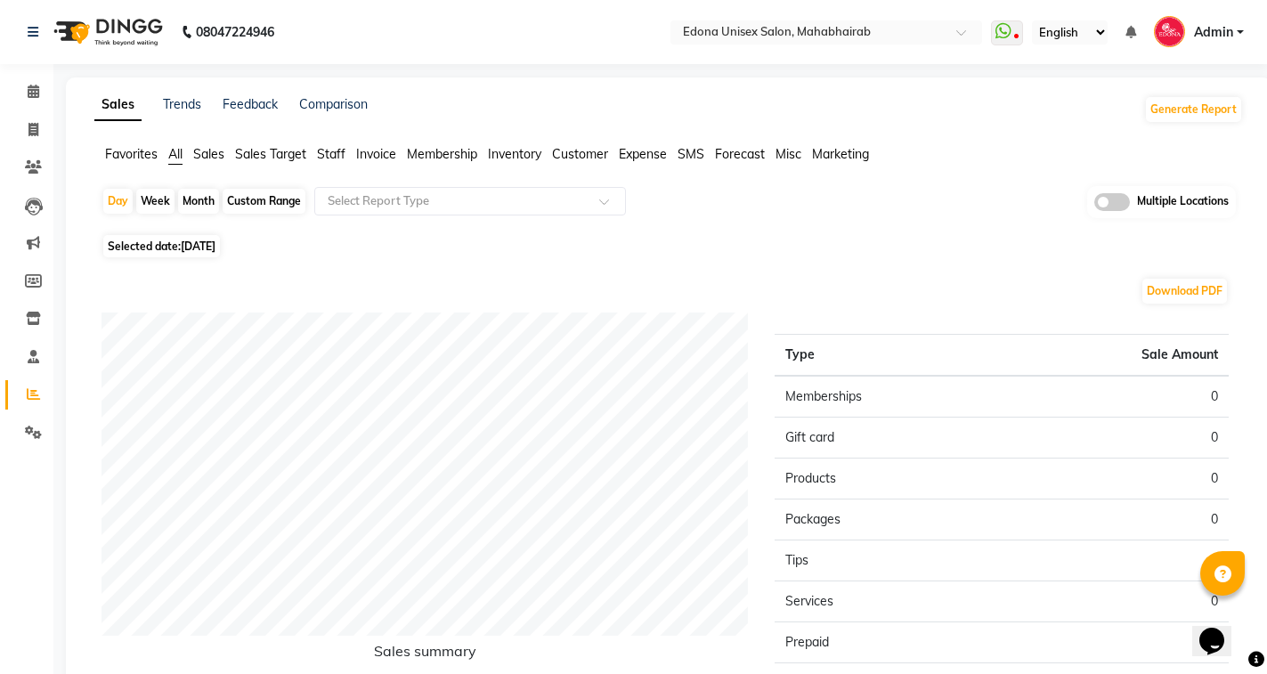
click at [215, 150] on span "Sales" at bounding box center [208, 154] width 31 height 16
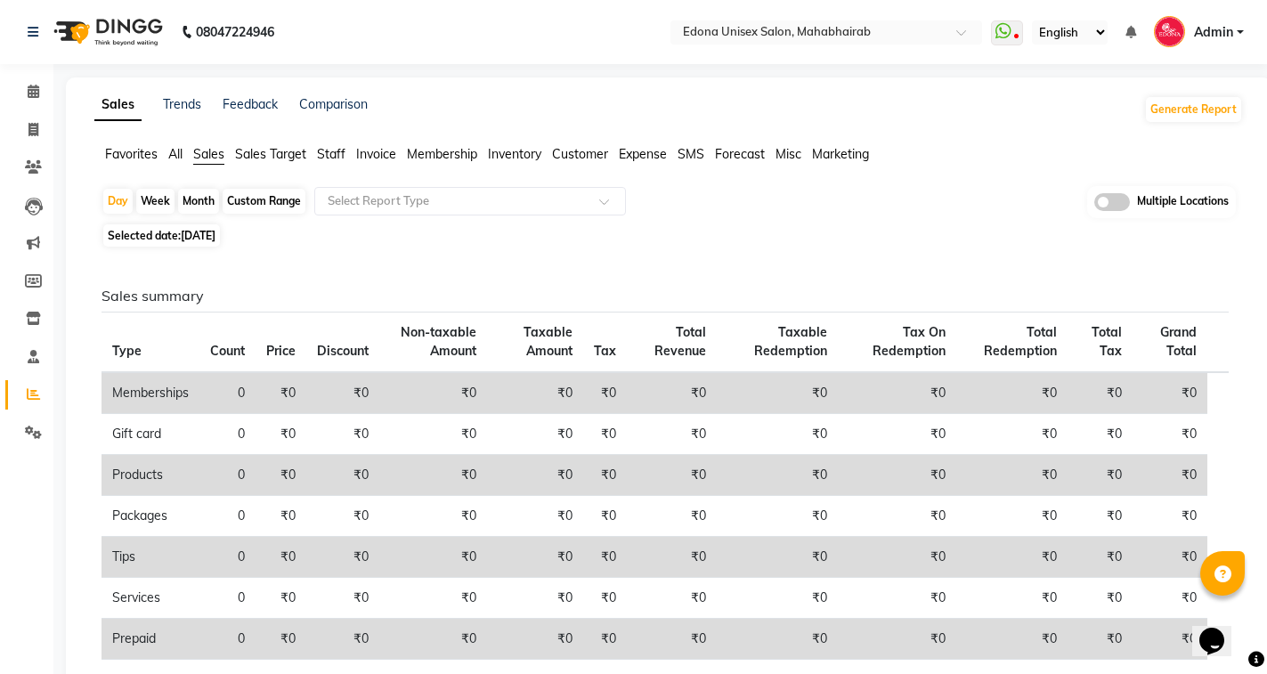
click at [199, 243] on span "Selected date: [DATE]" at bounding box center [161, 235] width 117 height 22
select select "9"
select select "2025"
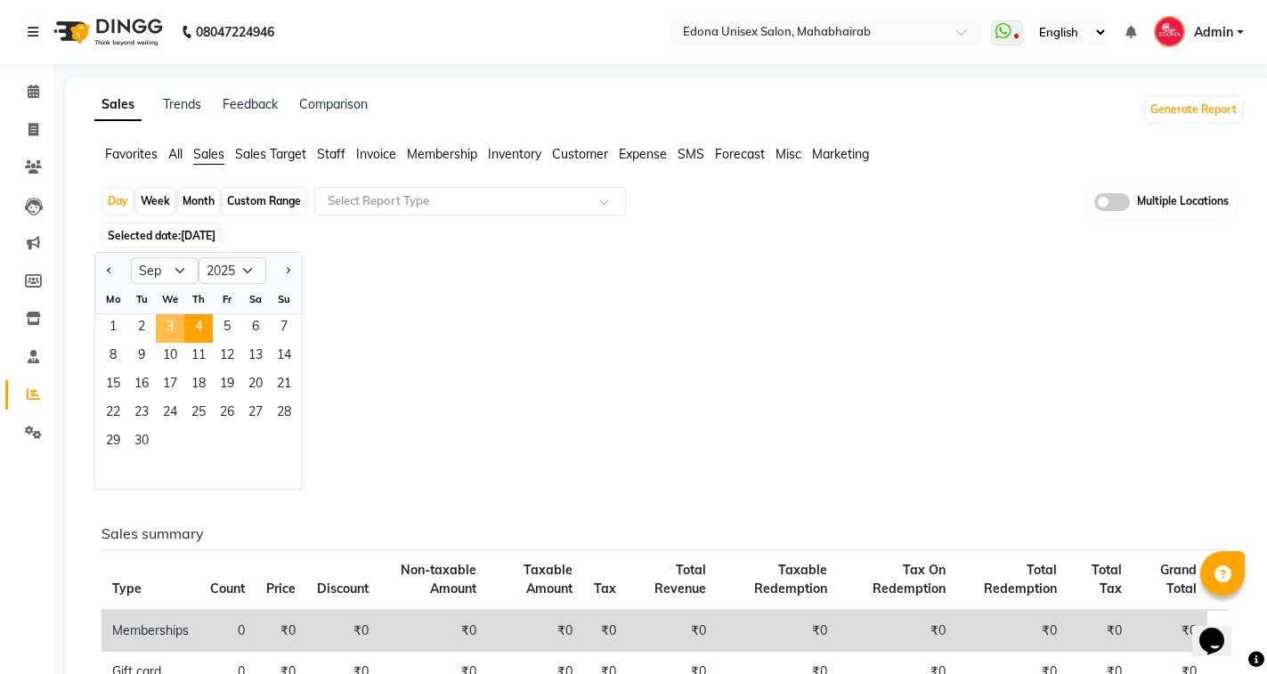
click at [159, 325] on span "3" at bounding box center [170, 328] width 28 height 28
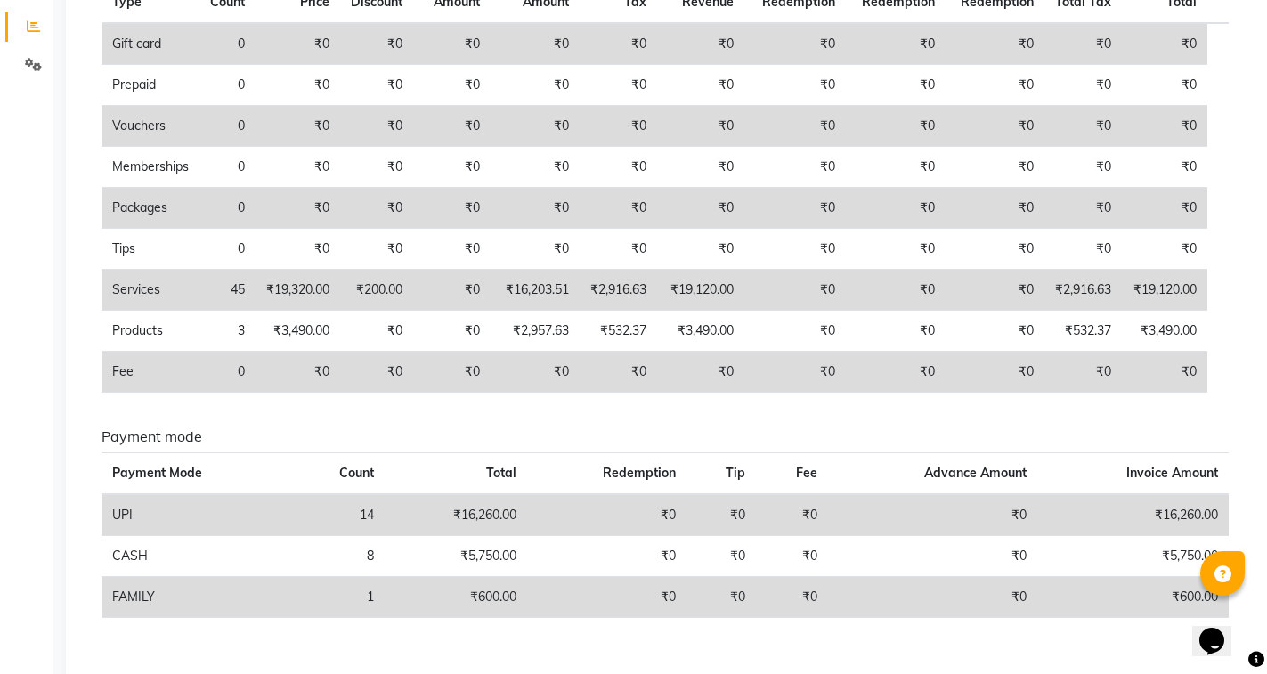
scroll to position [406, 0]
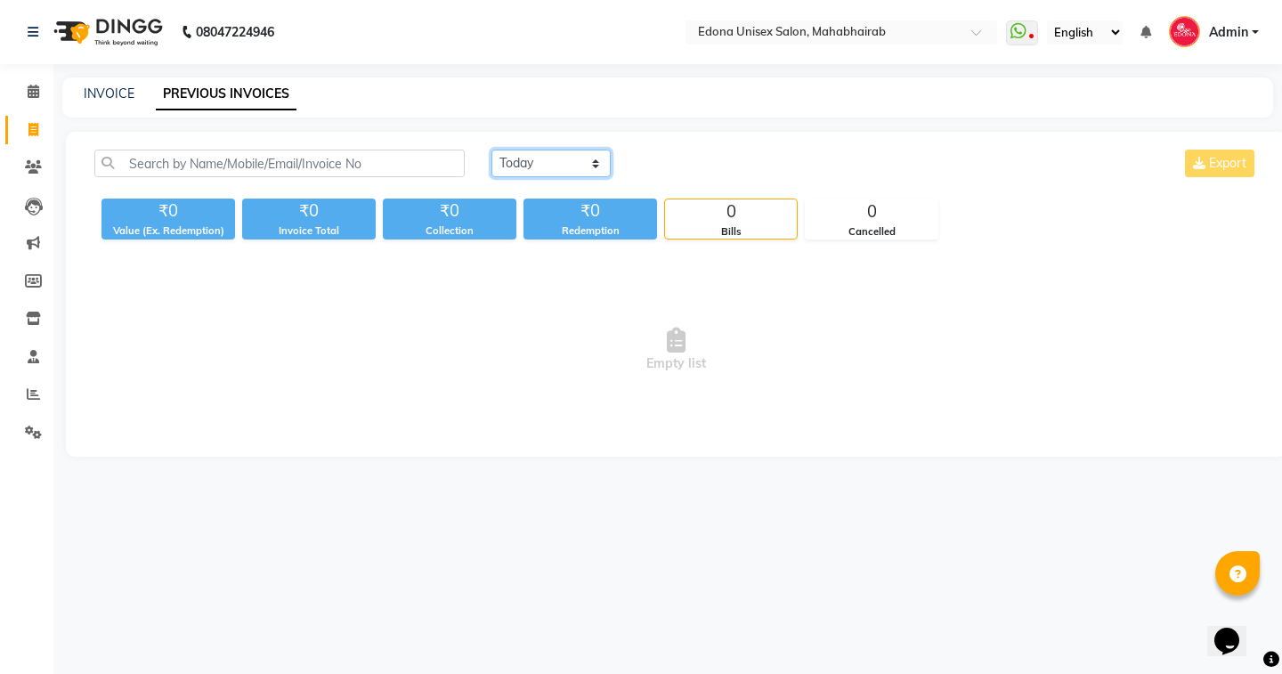
click at [539, 166] on select "[DATE] [DATE] Custom Range" at bounding box center [550, 164] width 119 height 28
select select "[DATE]"
click at [491, 150] on select "[DATE] [DATE] Custom Range" at bounding box center [550, 164] width 119 height 28
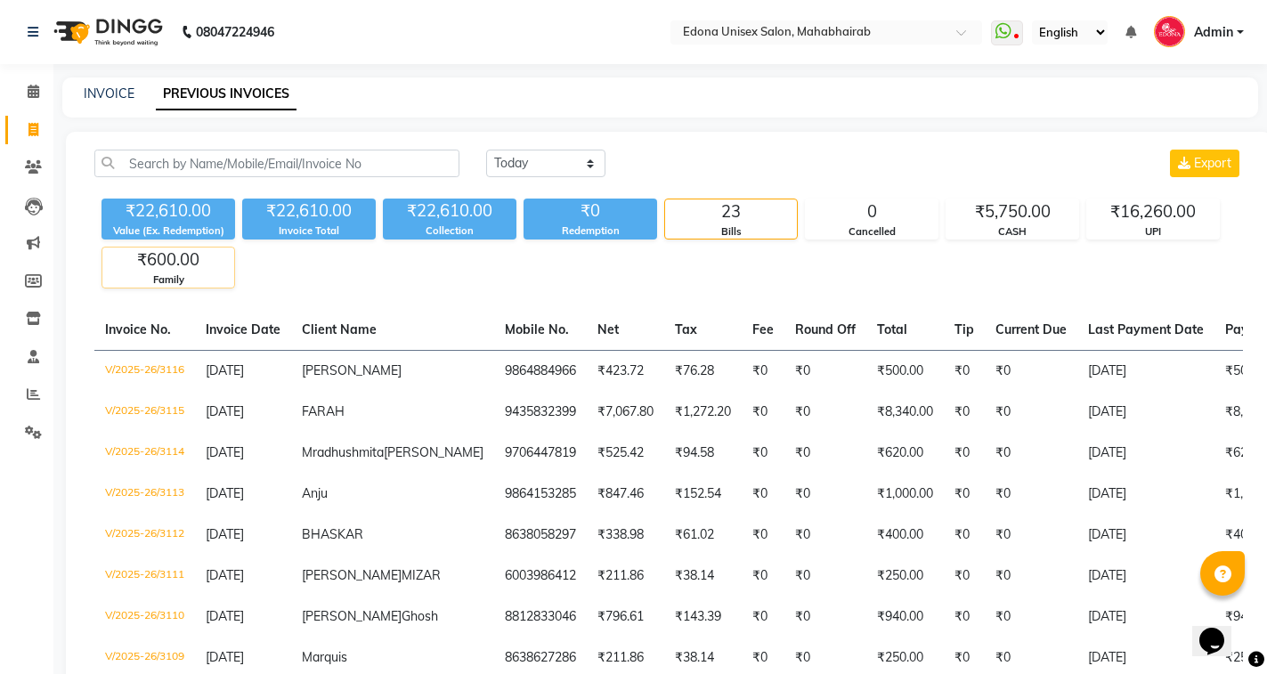
click at [199, 268] on div "₹600.00" at bounding box center [168, 259] width 132 height 25
